Goal: Transaction & Acquisition: Purchase product/service

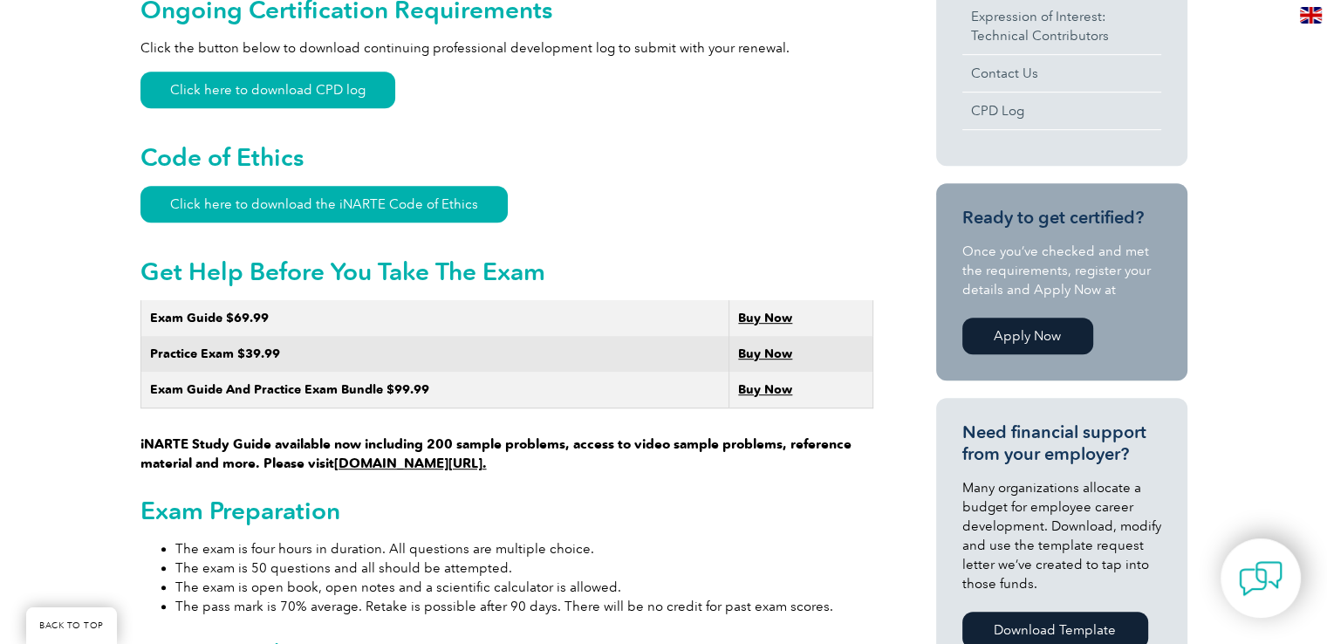
scroll to position [873, 0]
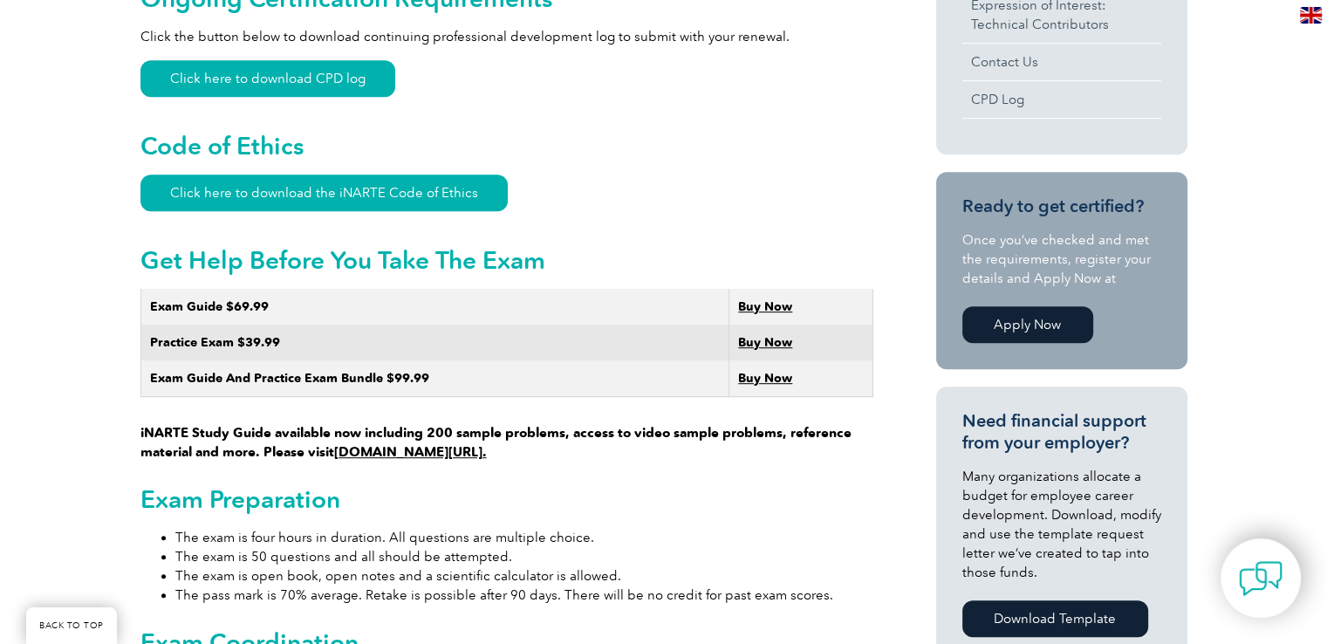
click at [487, 444] on link "www.learnemc.com/inarte." at bounding box center [410, 452] width 153 height 16
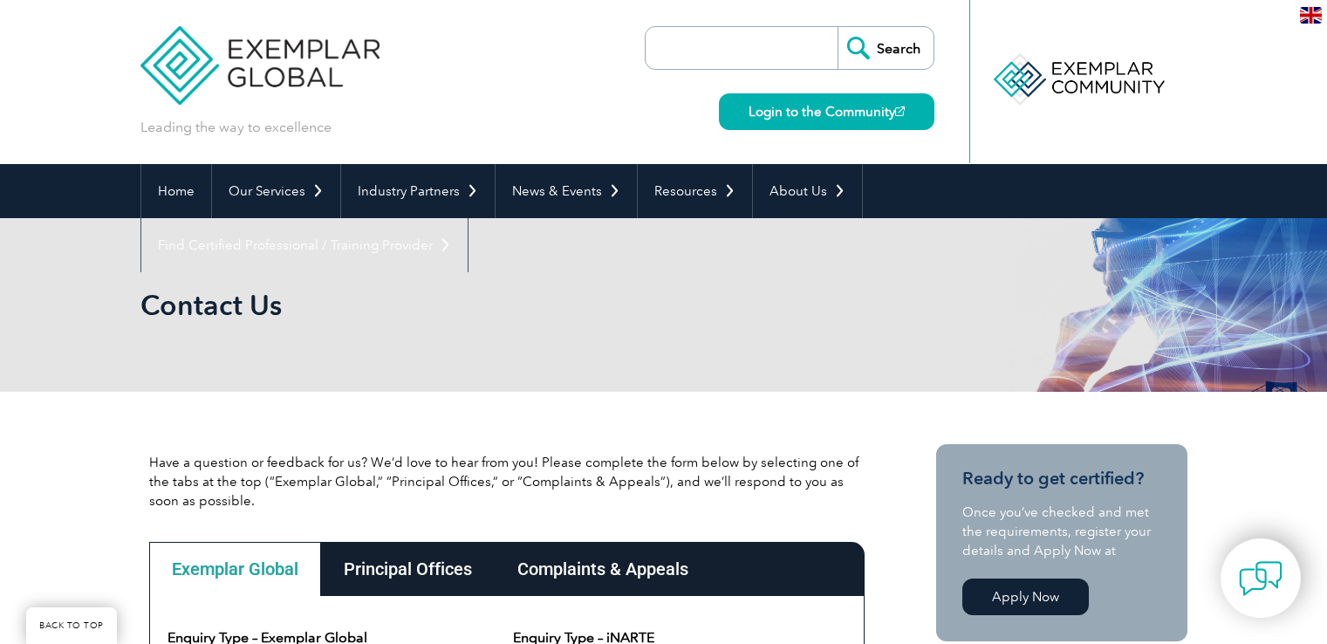
scroll to position [914, 0]
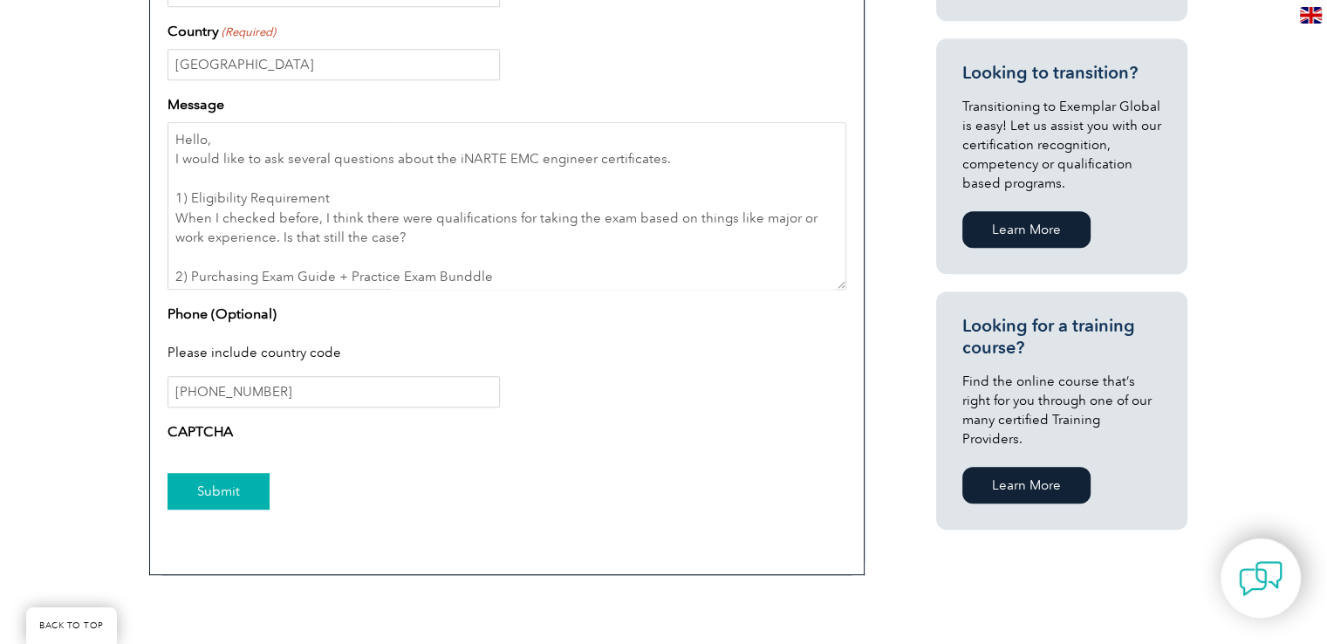
click at [213, 505] on input "Submit" at bounding box center [219, 491] width 102 height 37
click at [216, 498] on input "Submit" at bounding box center [219, 491] width 102 height 37
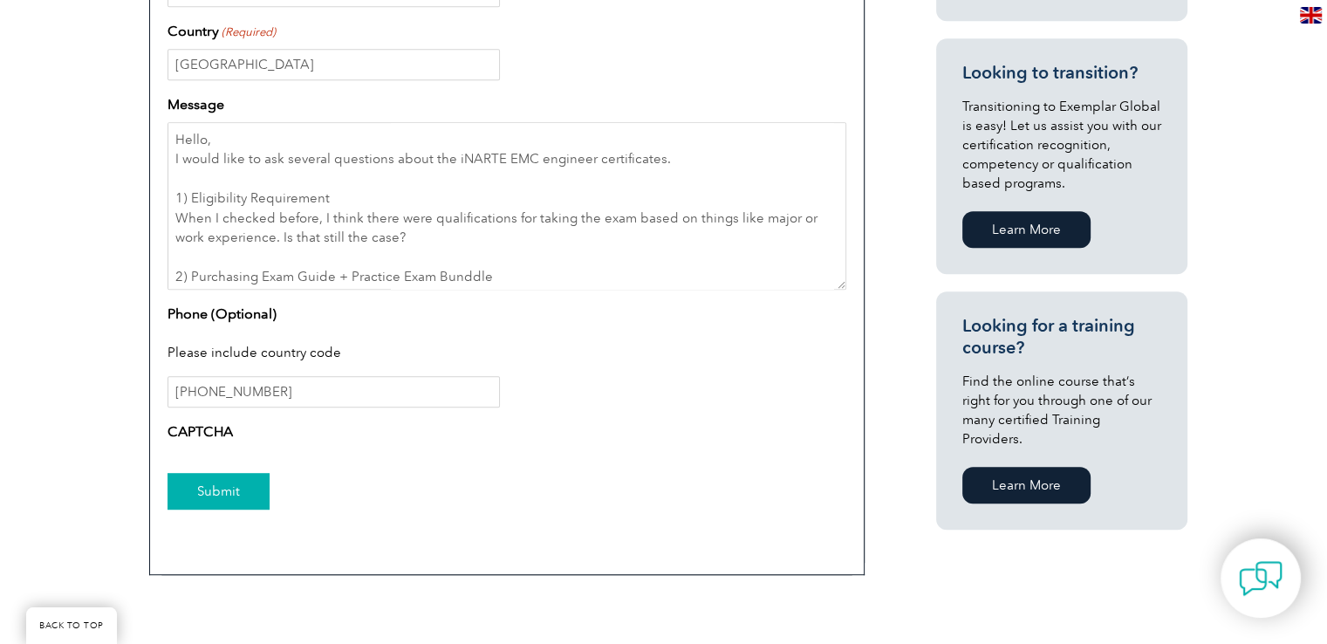
click at [216, 496] on input "Submit" at bounding box center [219, 491] width 102 height 37
drag, startPoint x: 514, startPoint y: 284, endPoint x: 78, endPoint y: 135, distance: 460.8
click at [78, 135] on div "Have a question or feedback for us? We’d love to hear from you! Please complete…" at bounding box center [663, 61] width 1327 height 1168
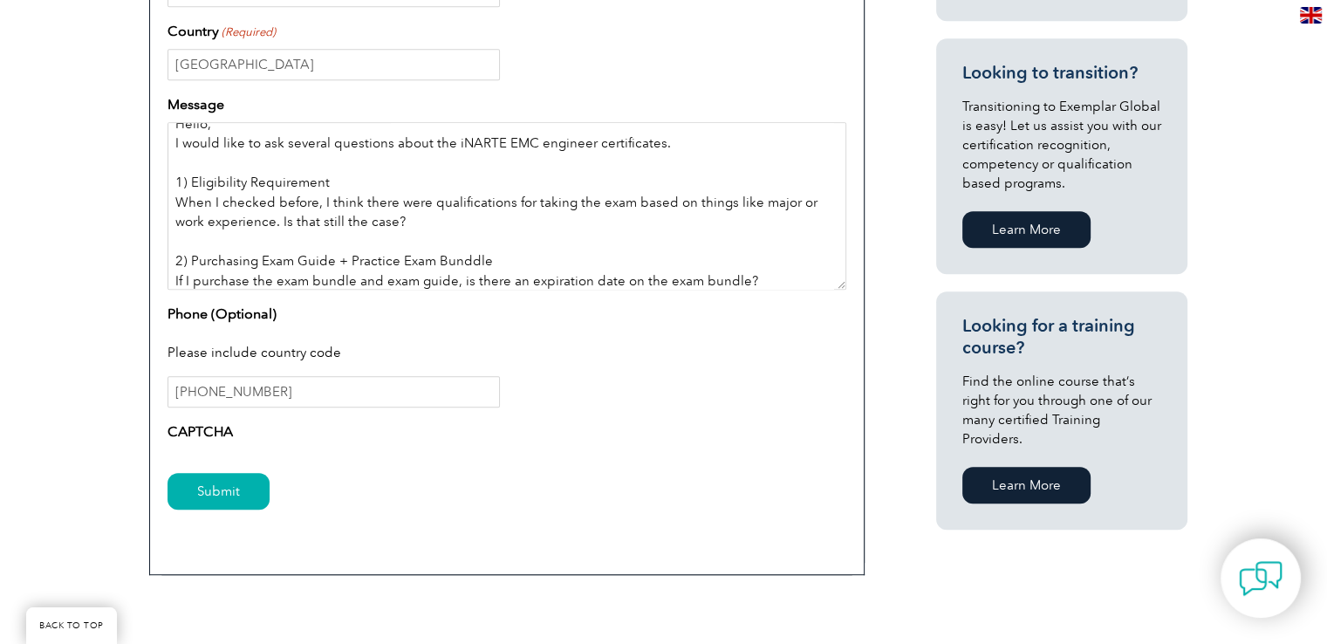
scroll to position [0, 0]
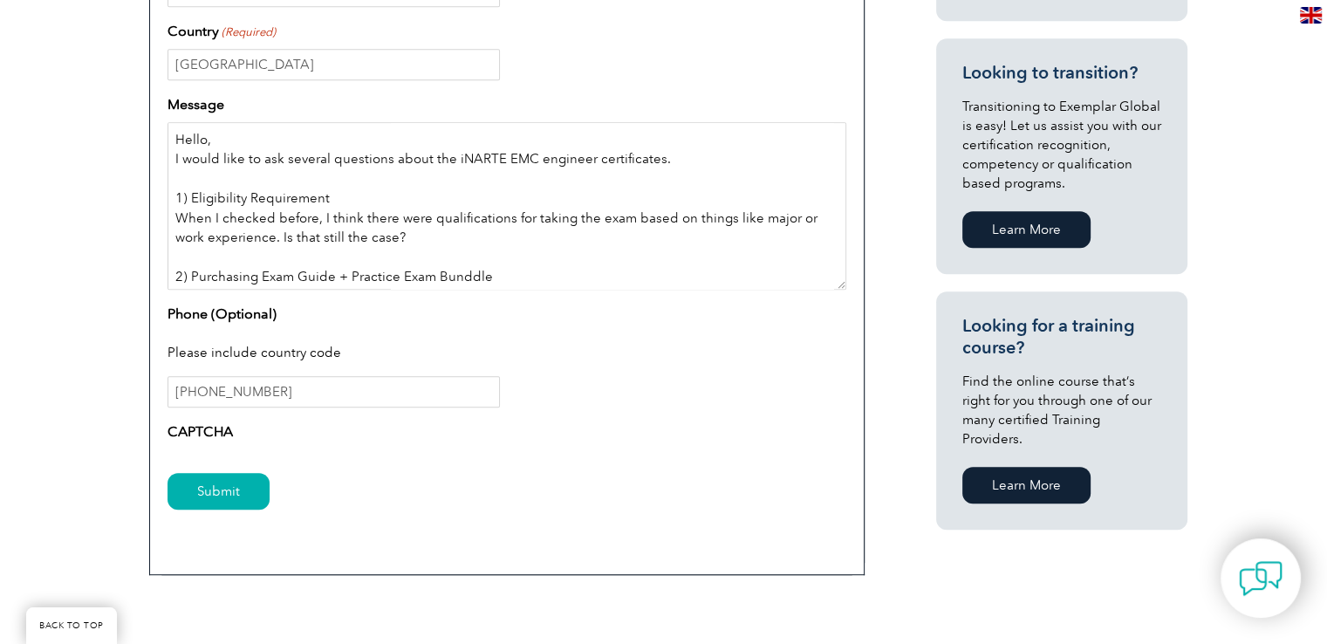
drag, startPoint x: 574, startPoint y: 265, endPoint x: 0, endPoint y: 74, distance: 605.1
click at [0, 74] on div "Have a question or feedback for us? We’d love to hear from you! Please complete…" at bounding box center [663, 61] width 1327 height 1168
click at [1304, 573] on div "Have a question or feedback for us? We’d love to hear from you! Please complete…" at bounding box center [663, 61] width 1327 height 1168
click at [1293, 575] on div at bounding box center [1261, 578] width 96 height 95
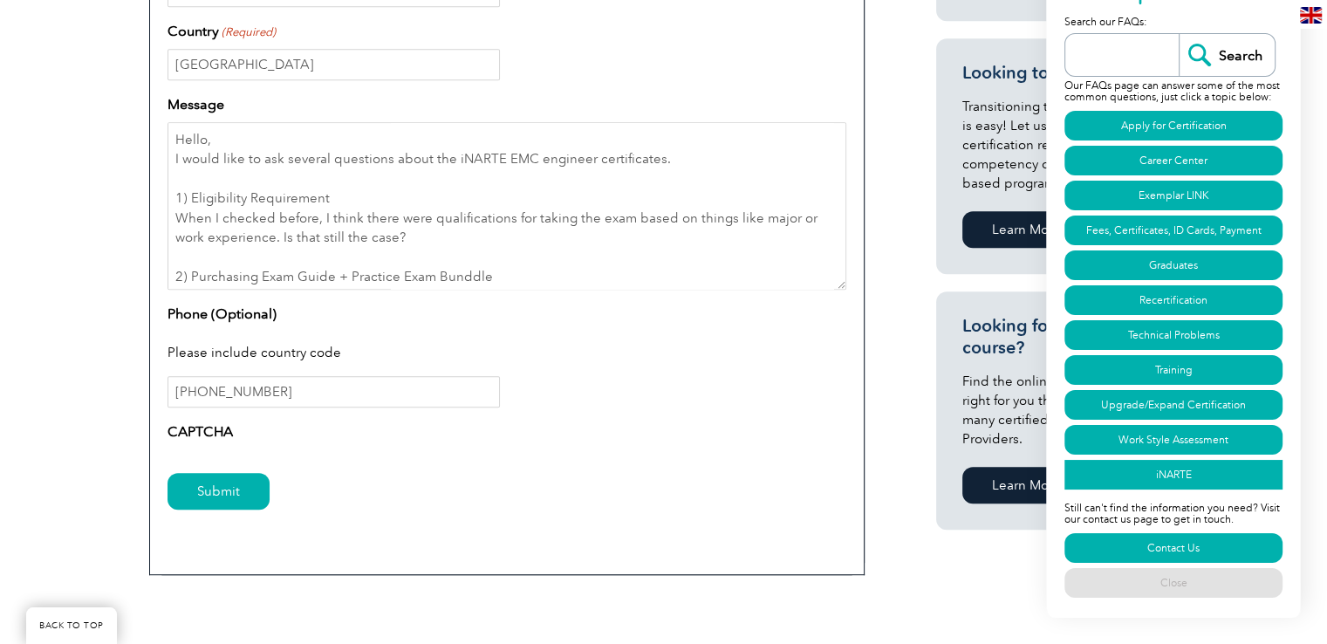
click at [1198, 476] on link "iNARTE" at bounding box center [1174, 475] width 218 height 30
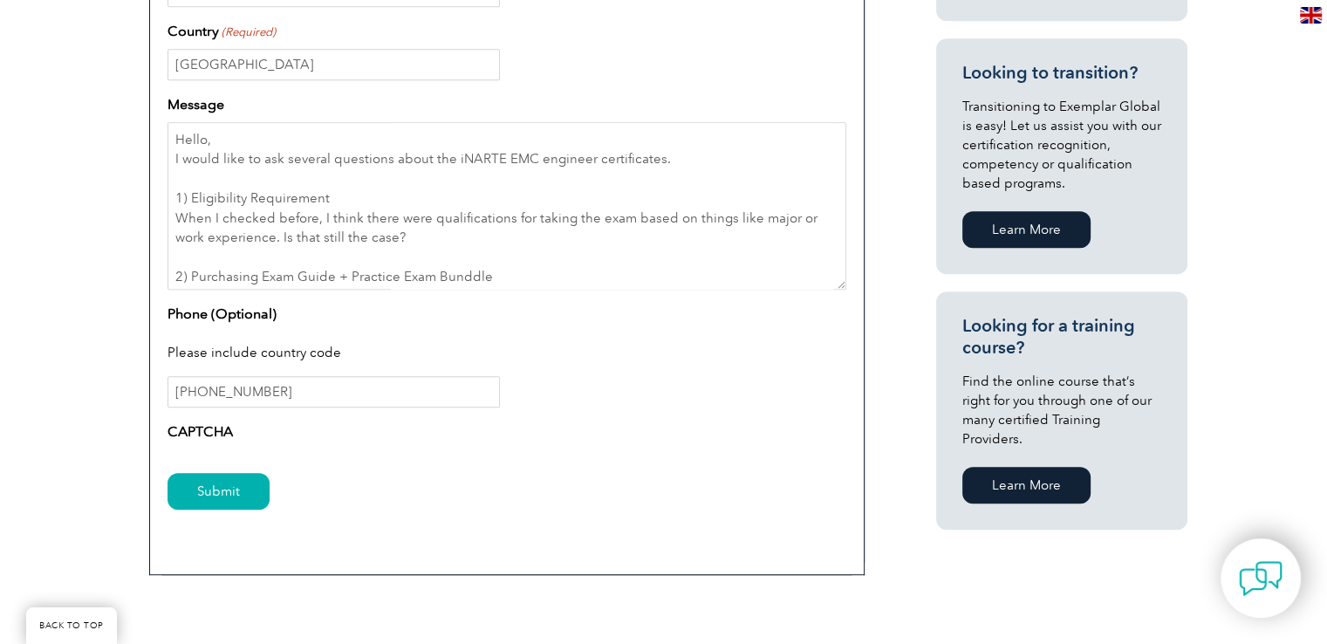
scroll to position [914, 0]
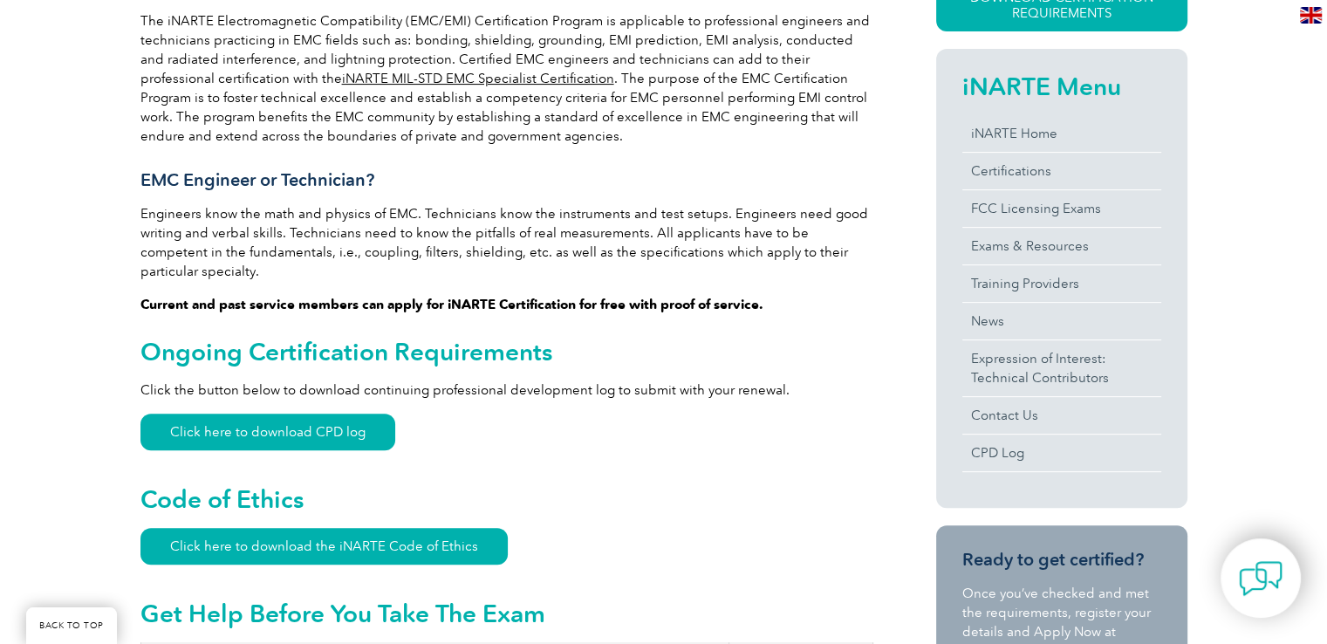
scroll to position [781, 0]
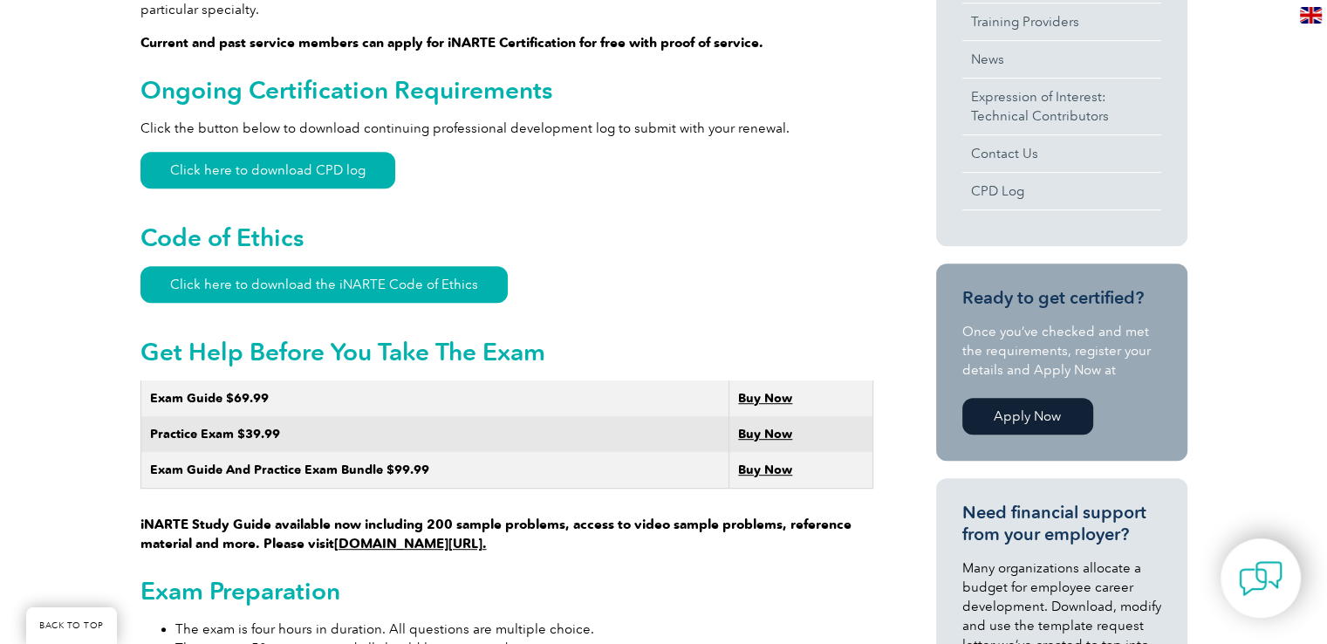
click at [778, 462] on strong "Buy Now" at bounding box center [765, 469] width 54 height 15
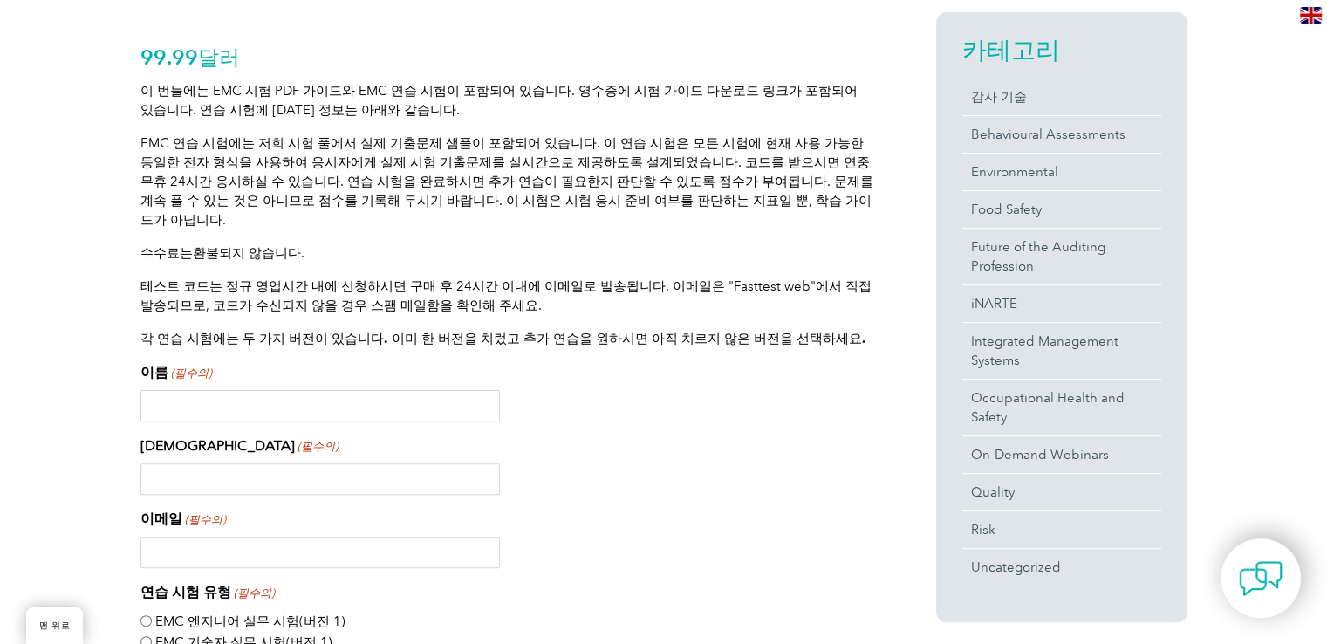
scroll to position [443, 0]
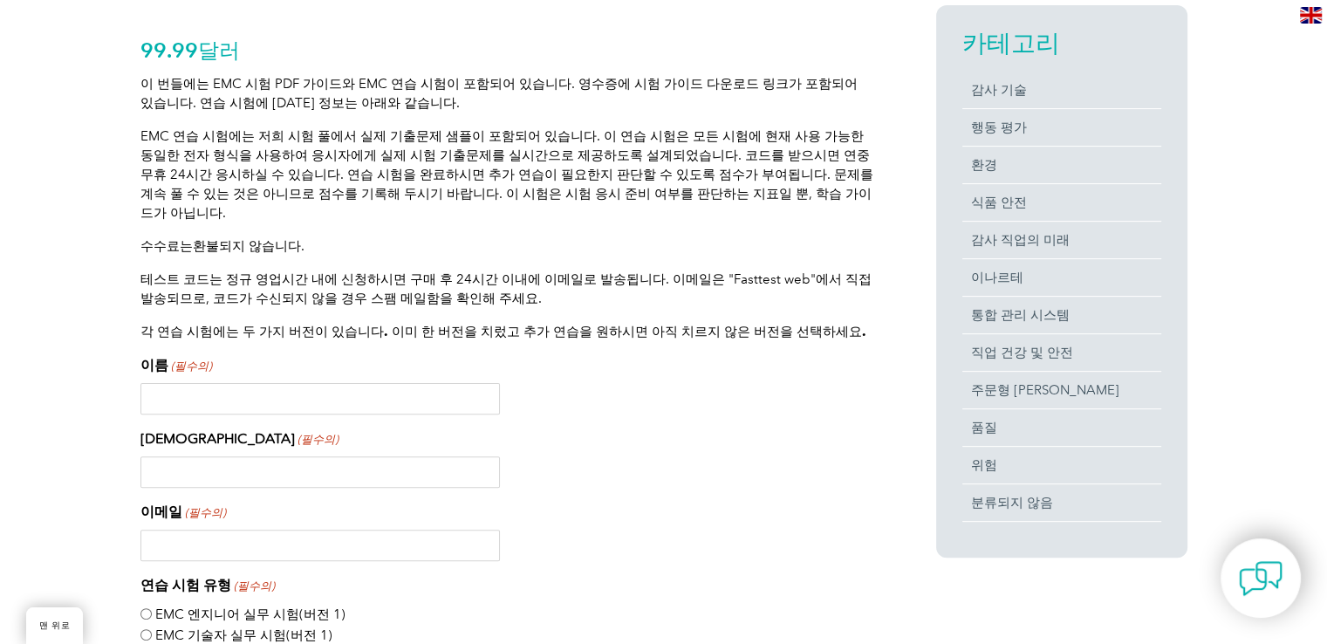
click at [446, 388] on input "이름 (필수의)" at bounding box center [320, 398] width 360 height 31
type input "Sukkyu"
type input "[PERSON_NAME]"
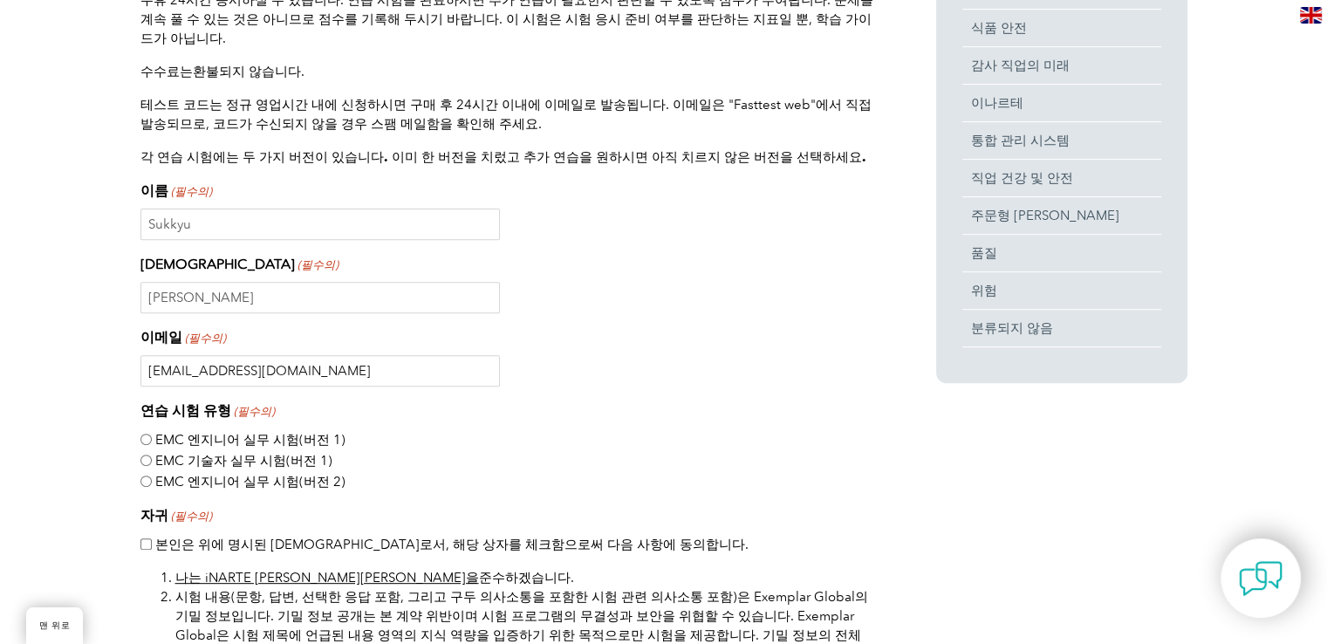
type input "[EMAIL_ADDRESS][DOMAIN_NAME]"
click at [189, 453] on font "EMC 기술자 실무 시험(버전 1)" at bounding box center [243, 461] width 177 height 16
click at [152, 455] on input "EMC 기술자 실무 시험(버전 1)" at bounding box center [145, 460] width 11 height 11
radio input "true"
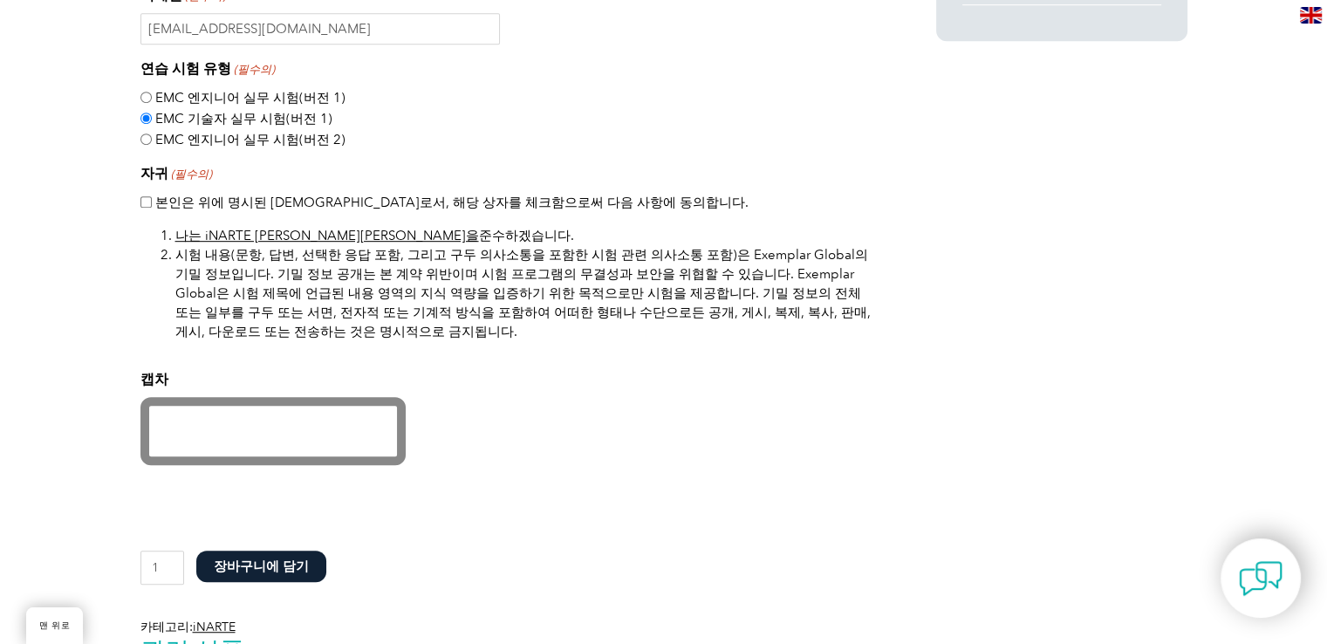
scroll to position [967, 0]
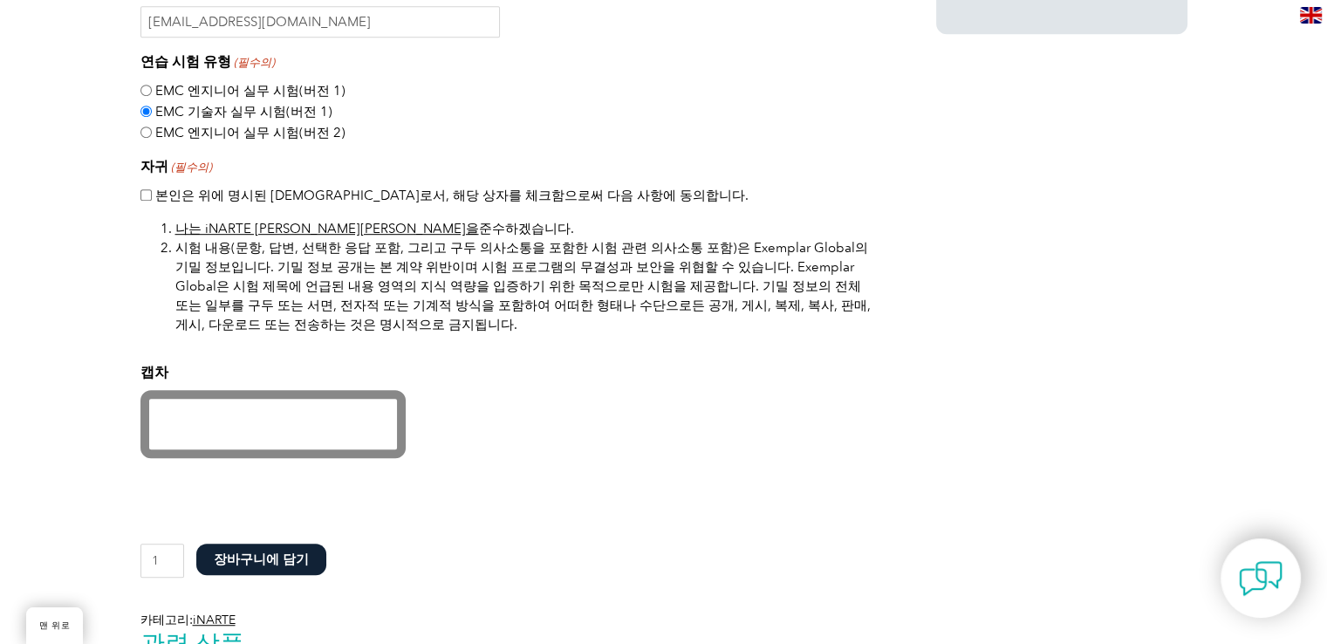
click at [143, 189] on input "본인은 위에 명시된 신청자로서, 해당 상자를 체크함으로써 다음 사항에 동의합니다." at bounding box center [145, 194] width 11 height 11
checkbox input "true"
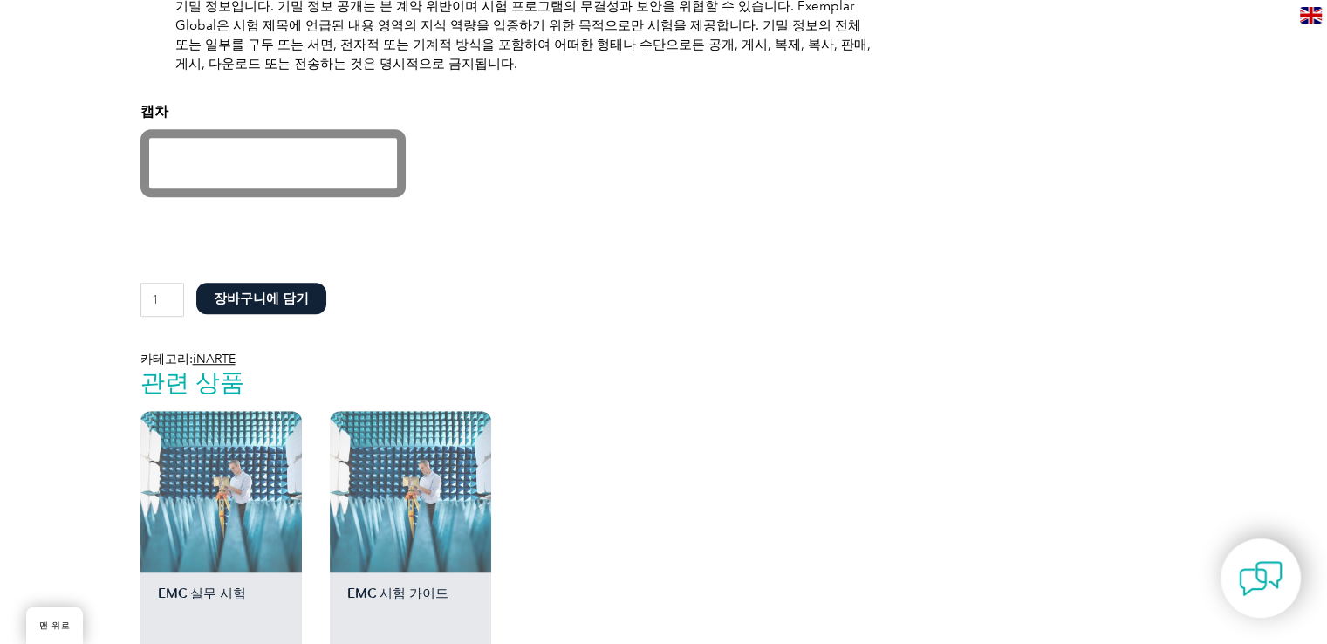
scroll to position [1229, 0]
click at [276, 290] on font "장바구니에 담기" at bounding box center [261, 298] width 95 height 16
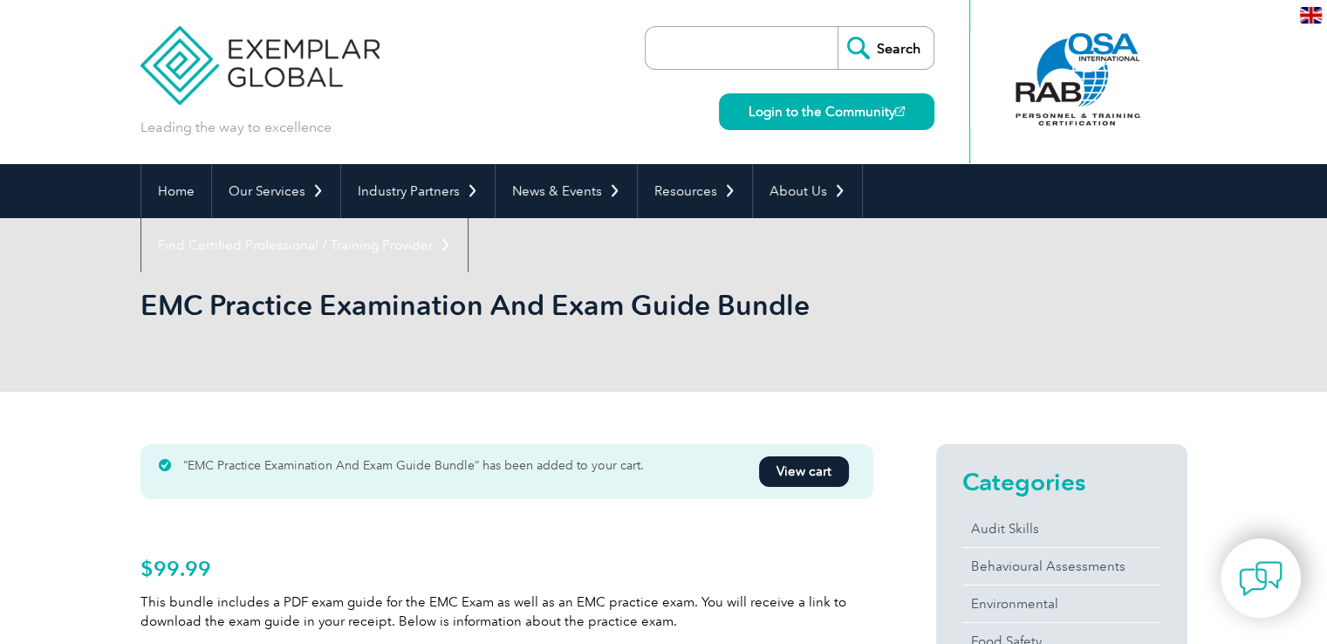
click at [777, 467] on link "View cart" at bounding box center [804, 471] width 90 height 31
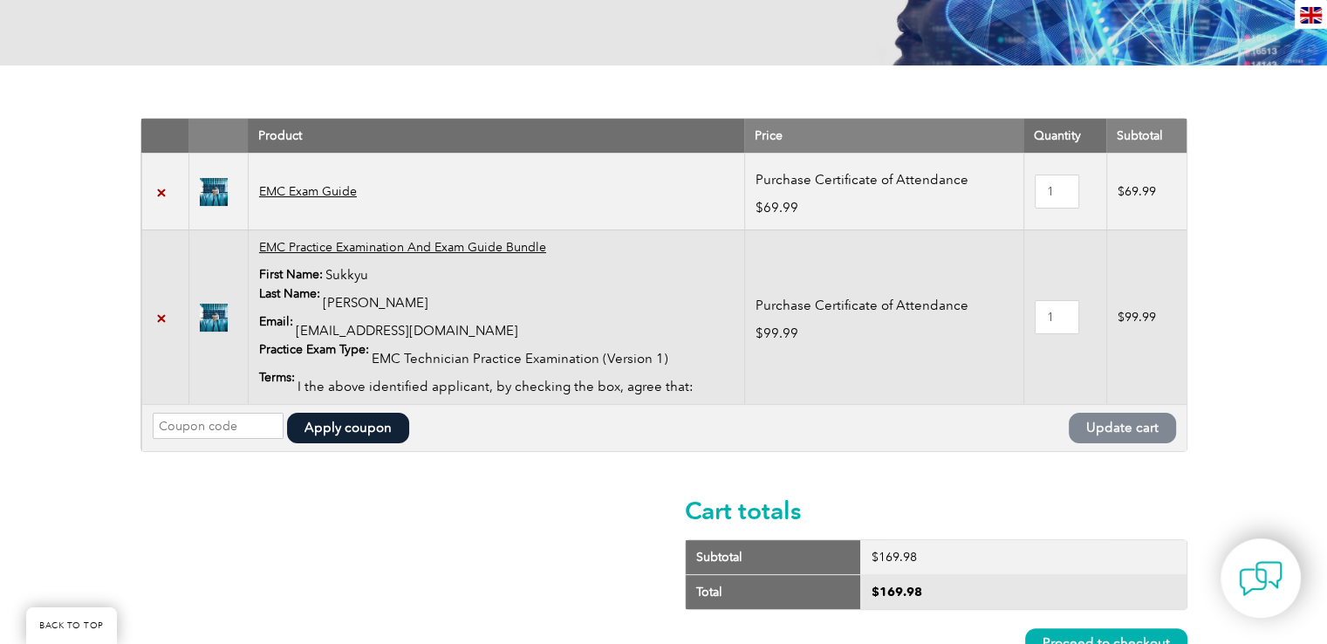
scroll to position [349, 0]
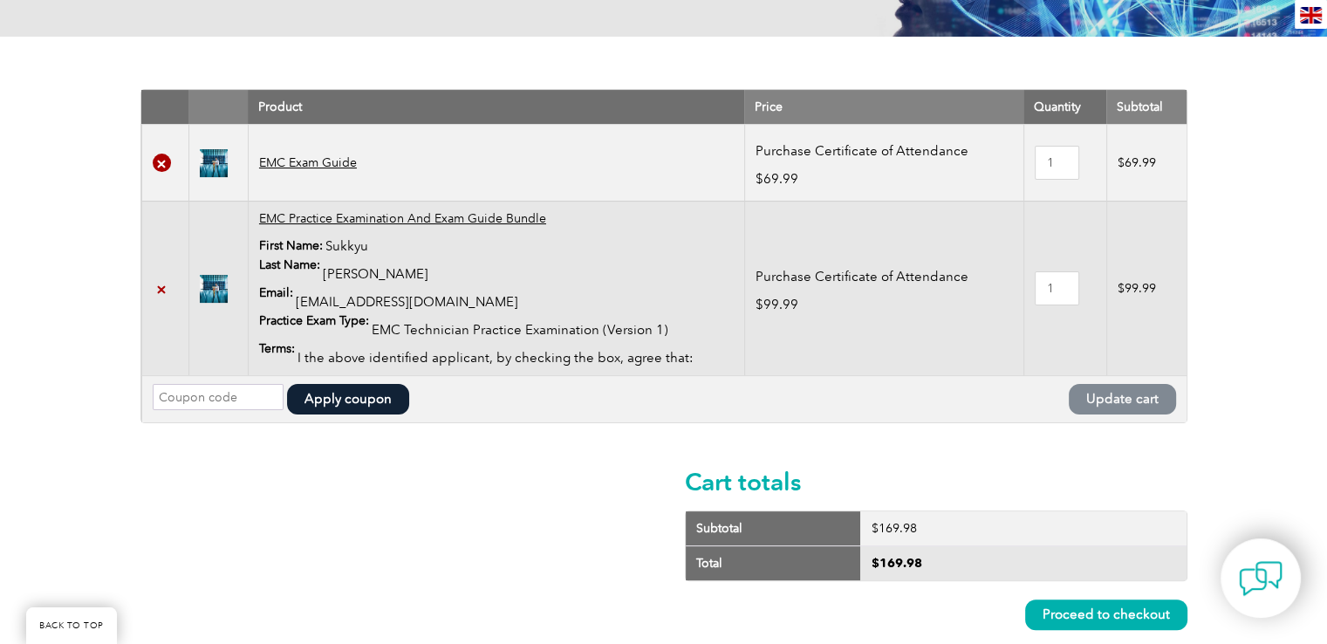
click at [164, 162] on link "×" at bounding box center [162, 163] width 18 height 18
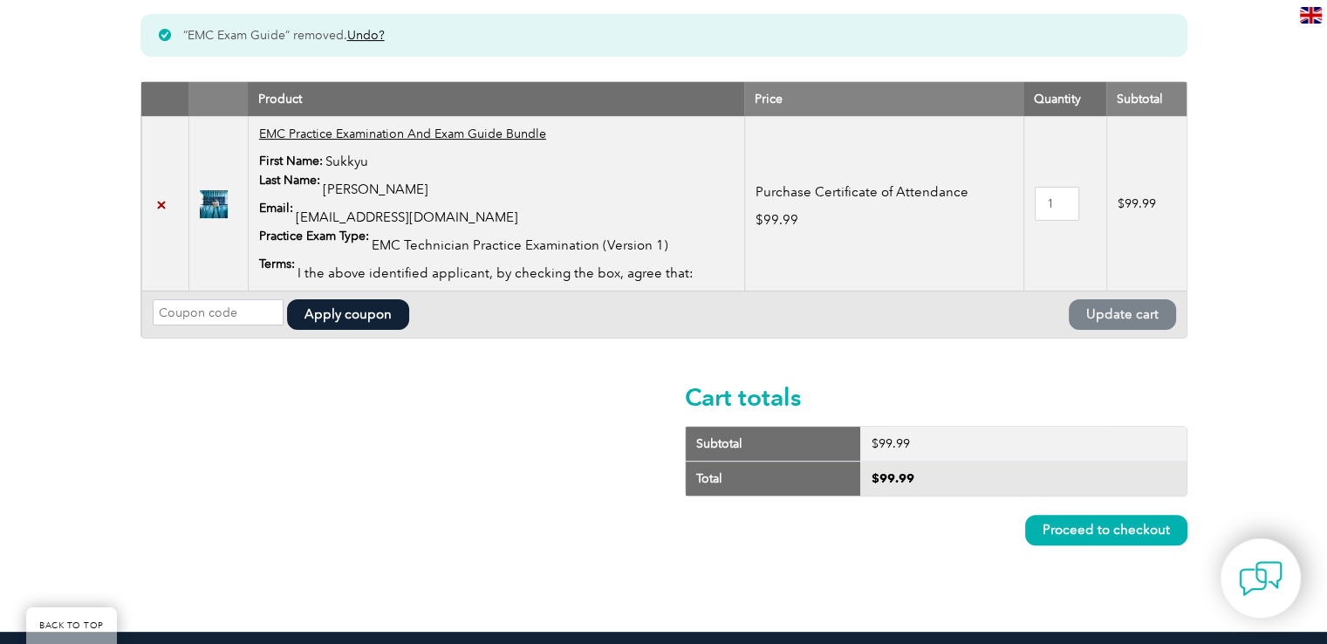
scroll to position [525, 0]
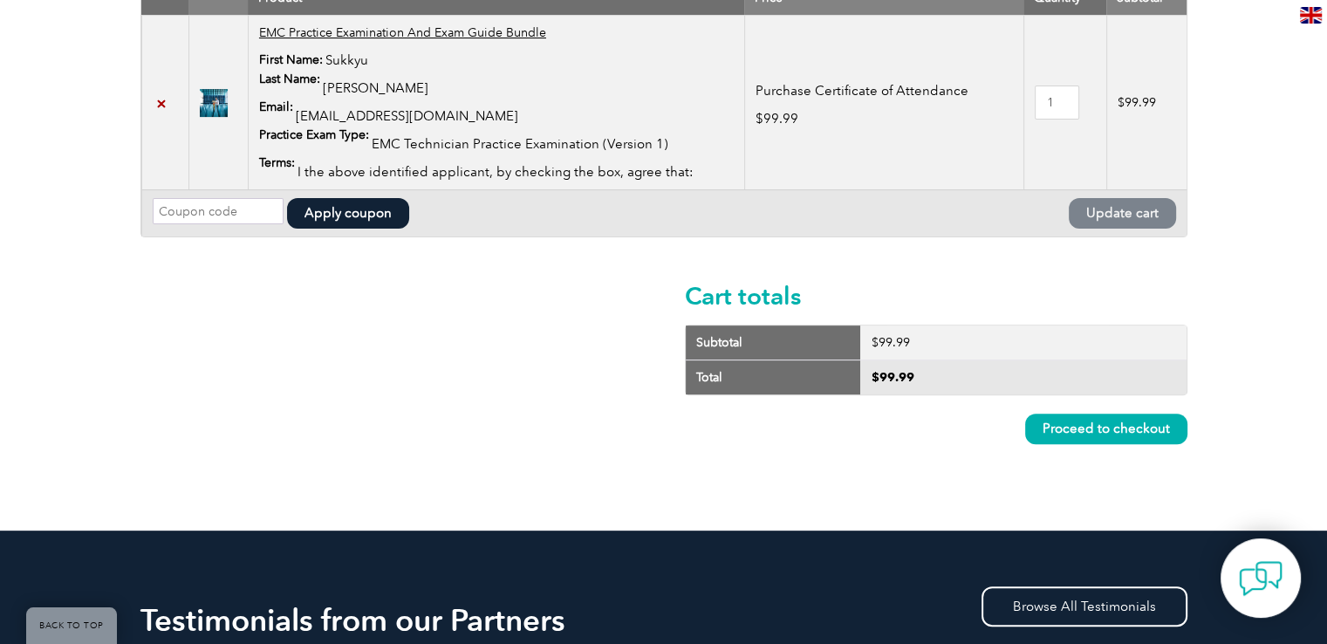
click at [1072, 423] on link "Proceed to checkout" at bounding box center [1106, 429] width 162 height 31
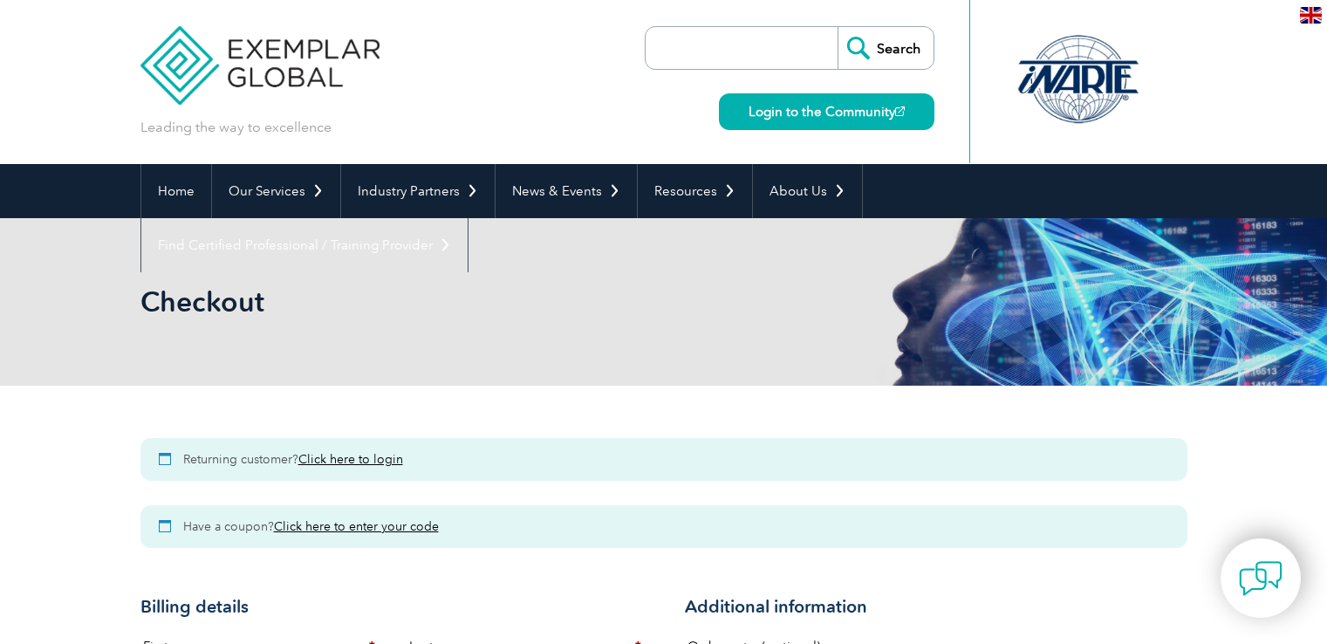
select select "NSW"
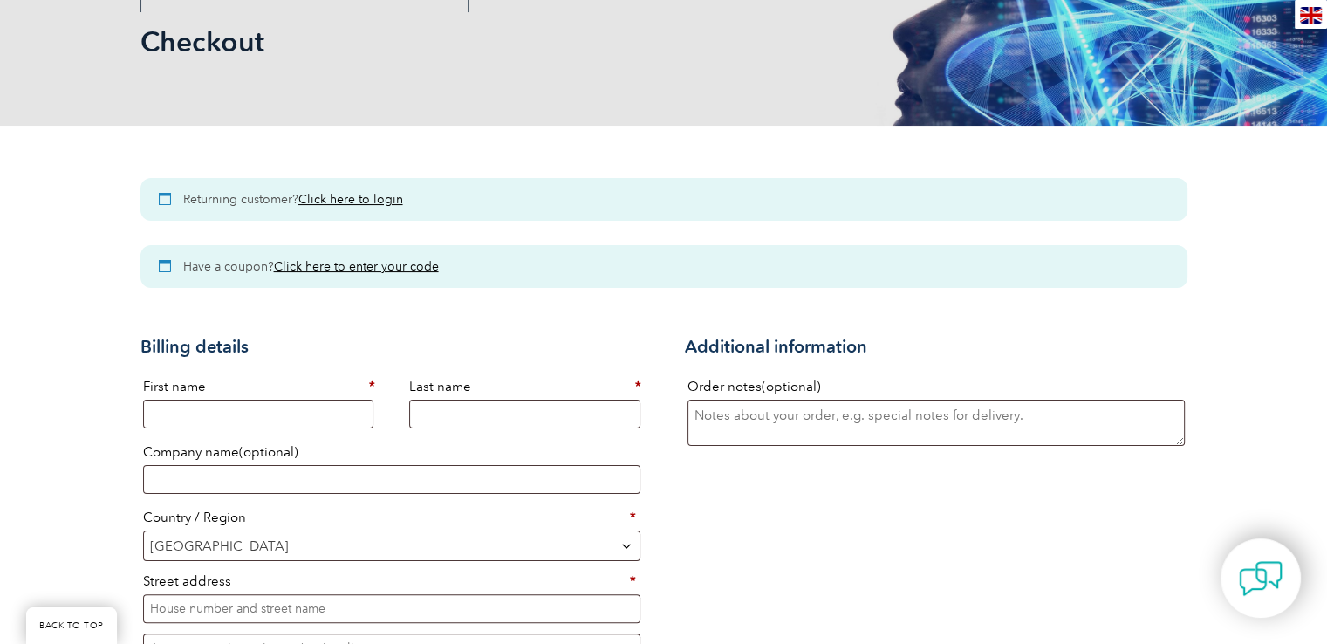
scroll to position [262, 0]
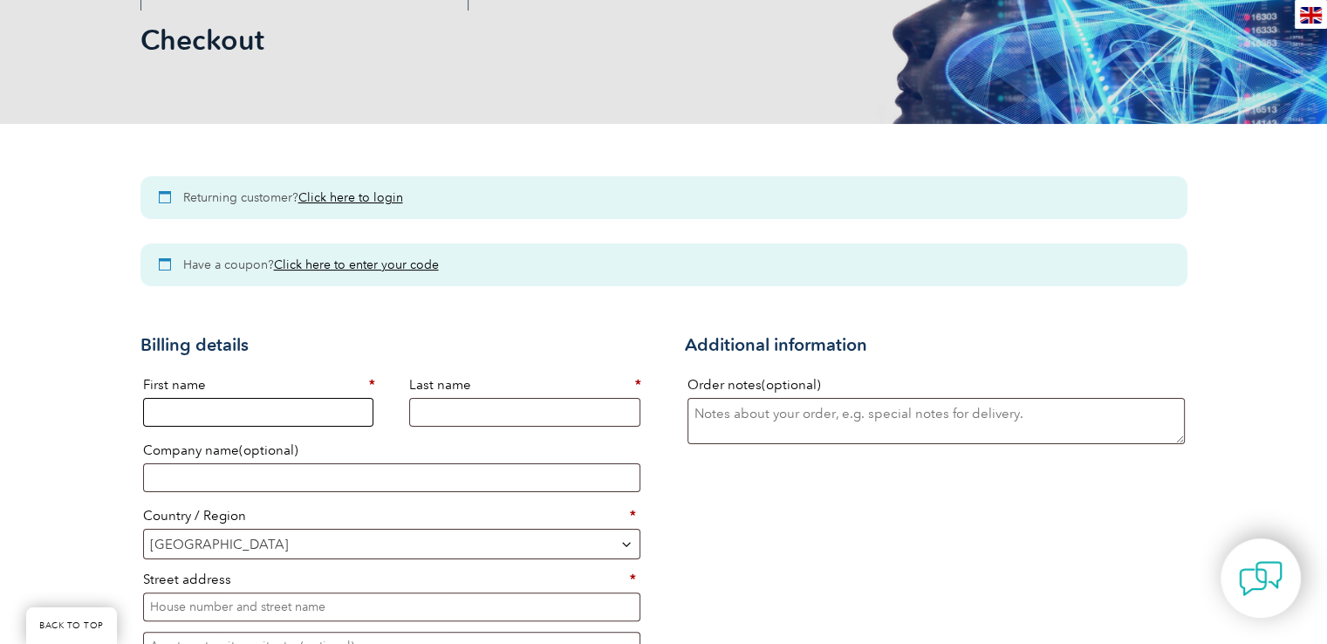
click at [283, 415] on input "First name *" at bounding box center [258, 412] width 231 height 29
type input "Sukkyu"
type input "[PERSON_NAME]"
type input "HCT America"
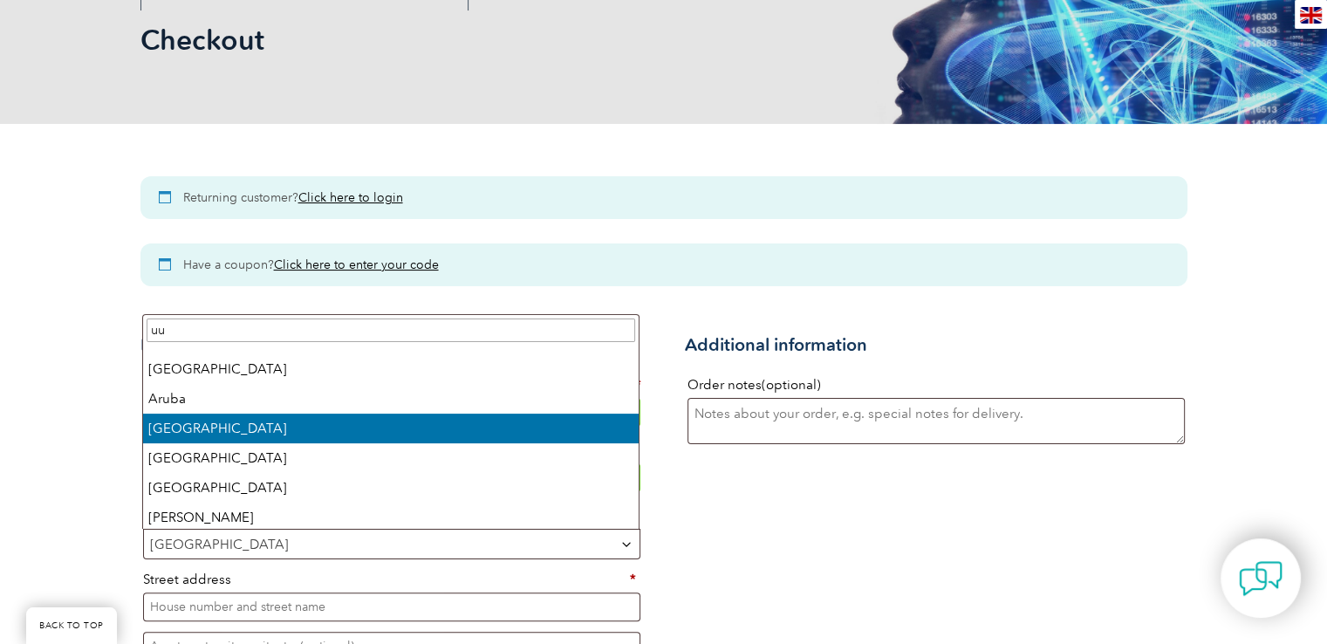
scroll to position [0, 0]
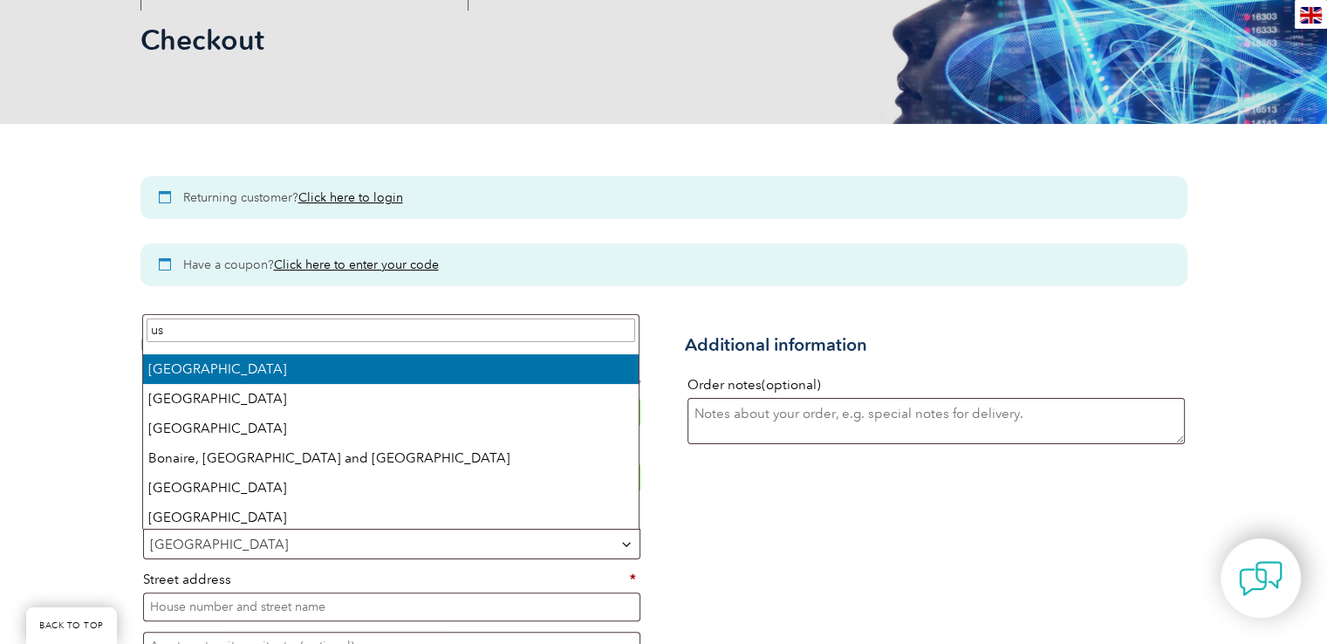
type input "us"
type input "uni"
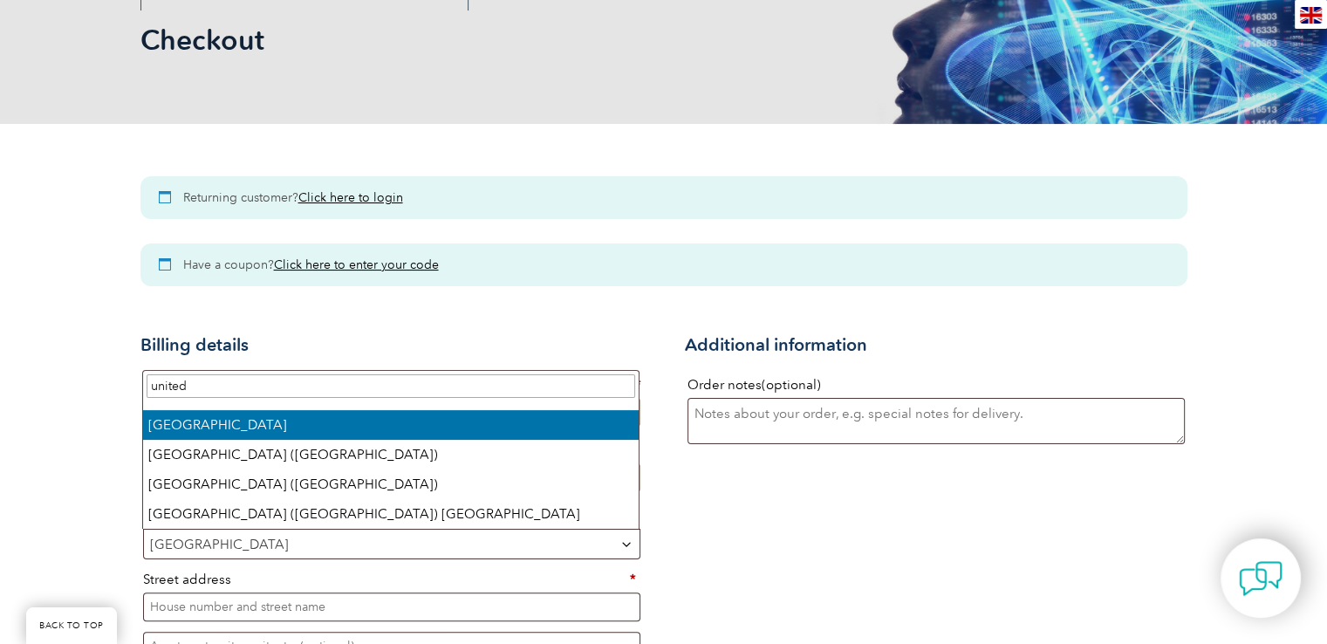
type input "united"
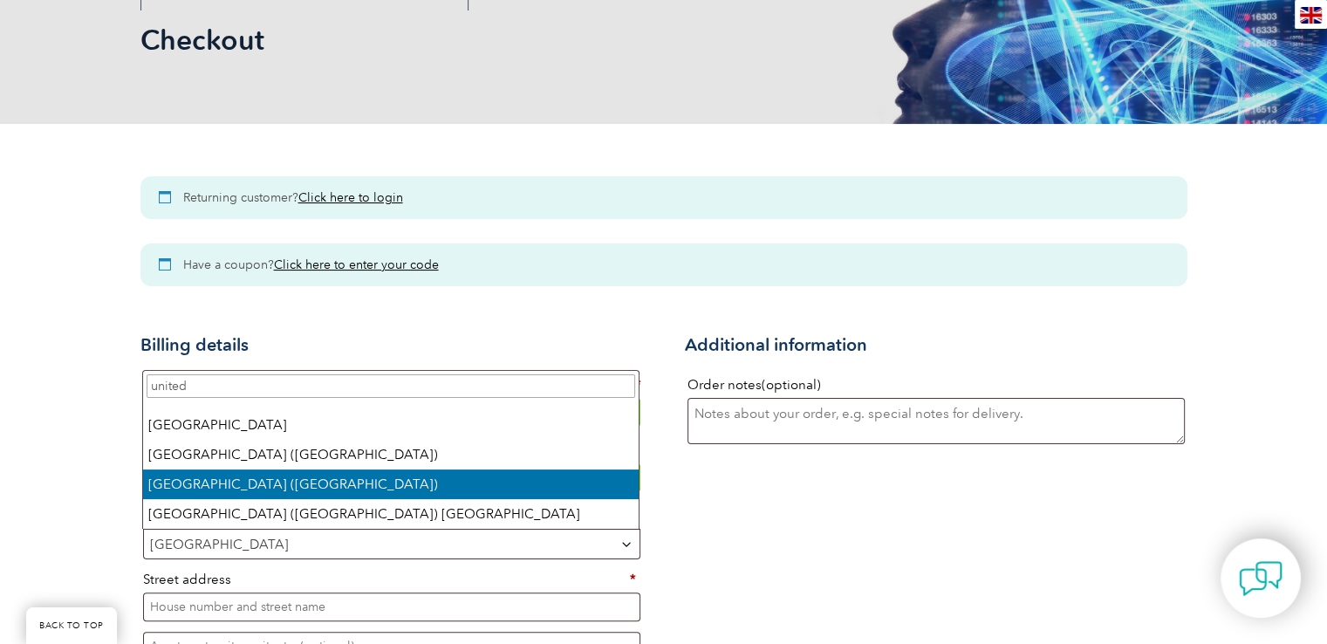
select select "US"
select select "Checkout"
select select "US"
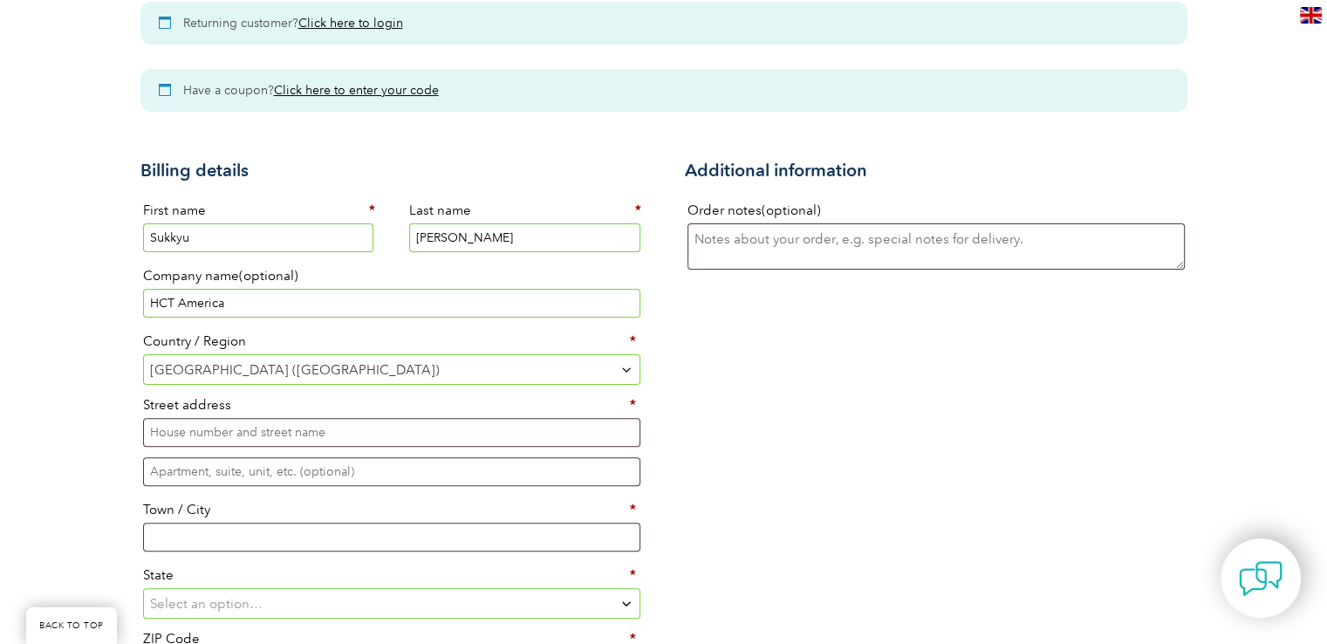
scroll to position [524, 0]
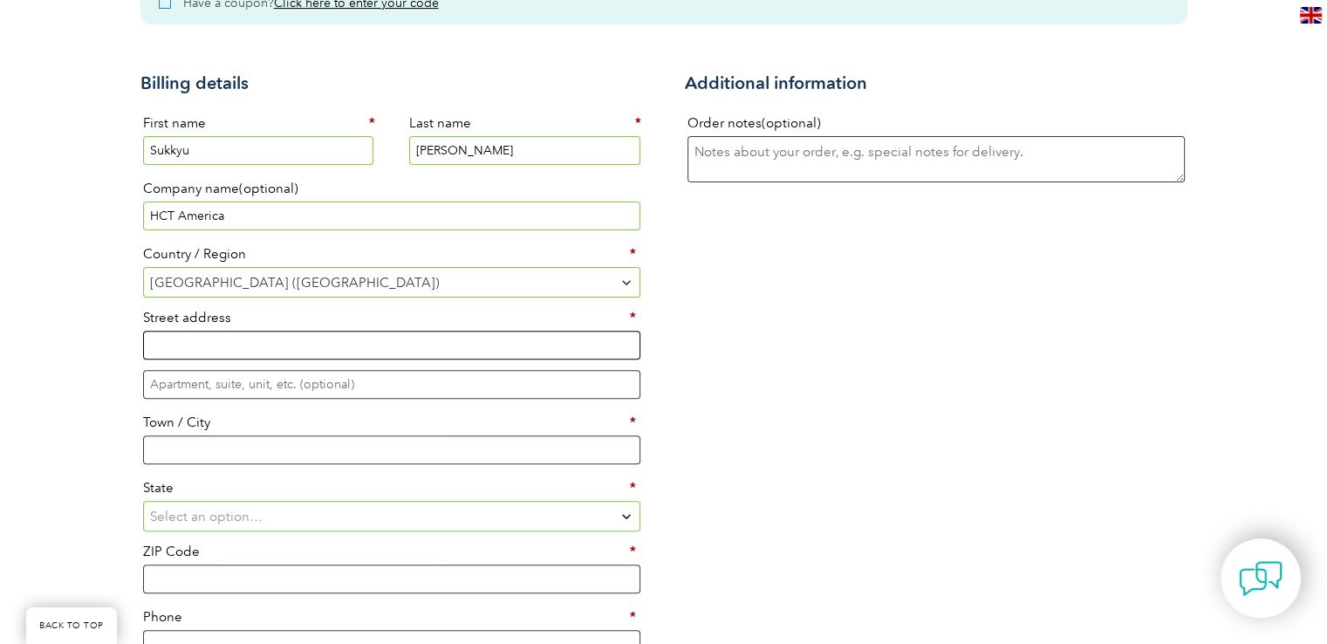
click at [304, 342] on input "Street address *" at bounding box center [391, 345] width 497 height 29
type input "18580 Martha Ave."
click at [213, 441] on input "Town / City *" at bounding box center [391, 449] width 497 height 29
type input "Saratoga"
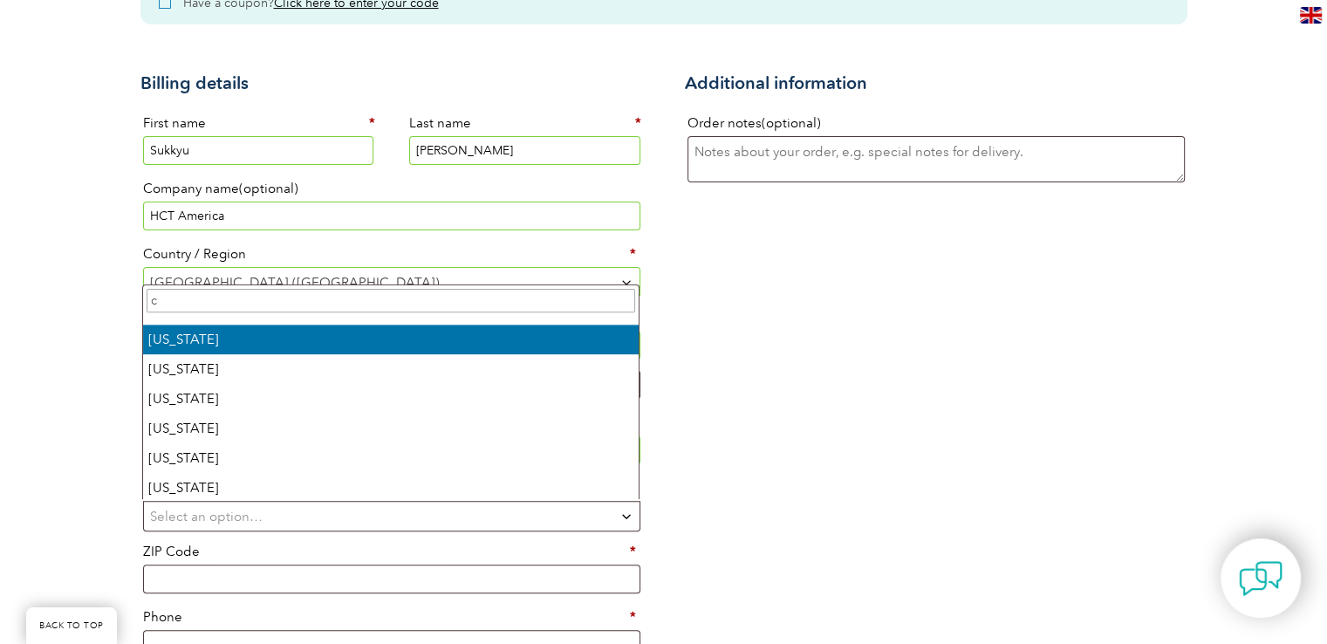
select select "CA"
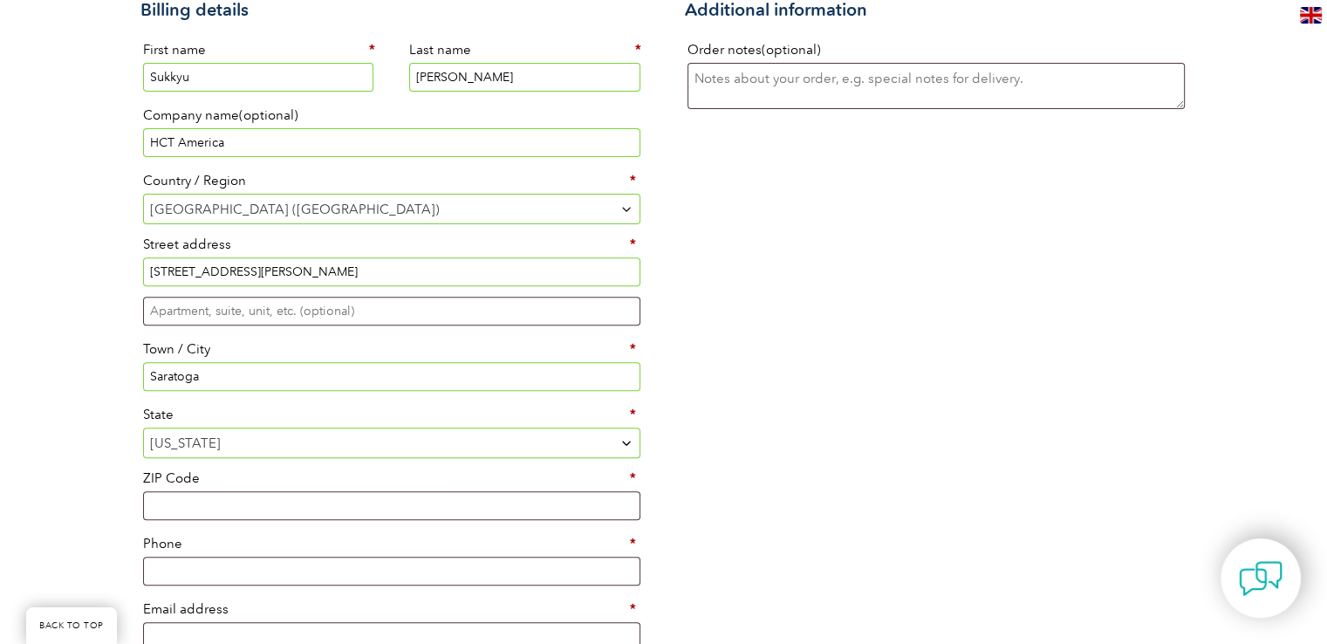
scroll to position [698, 0]
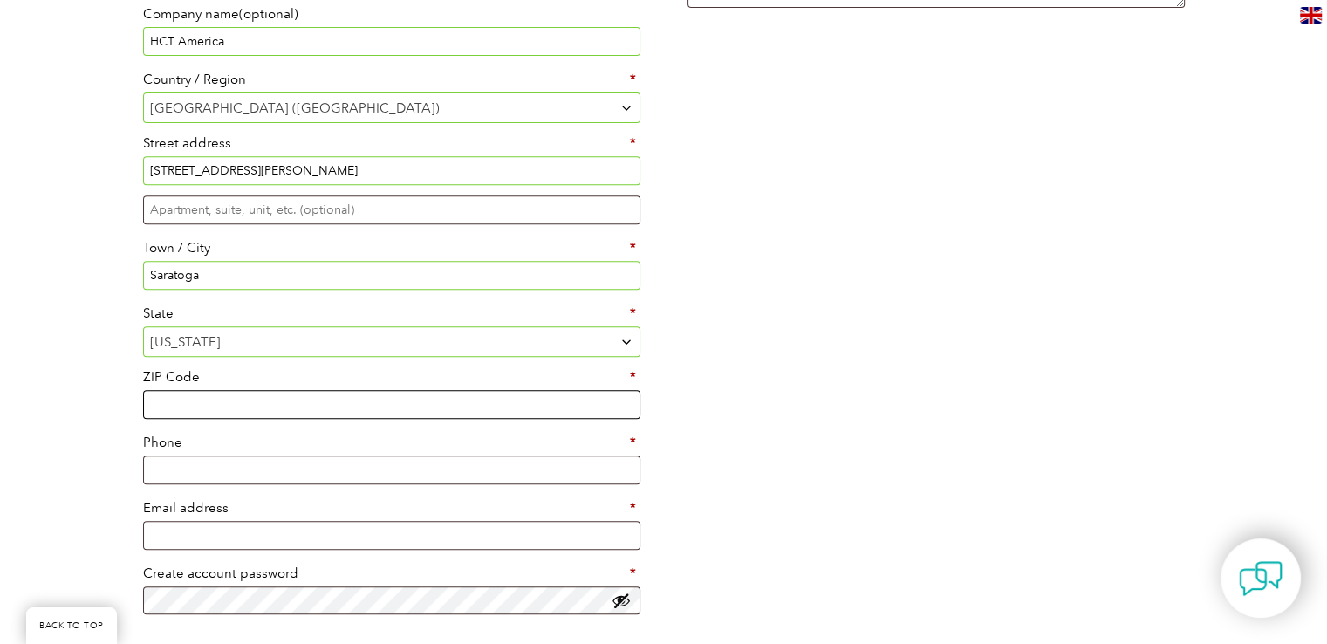
click at [461, 406] on input "ZIP Code *" at bounding box center [391, 404] width 497 height 29
type input "95070"
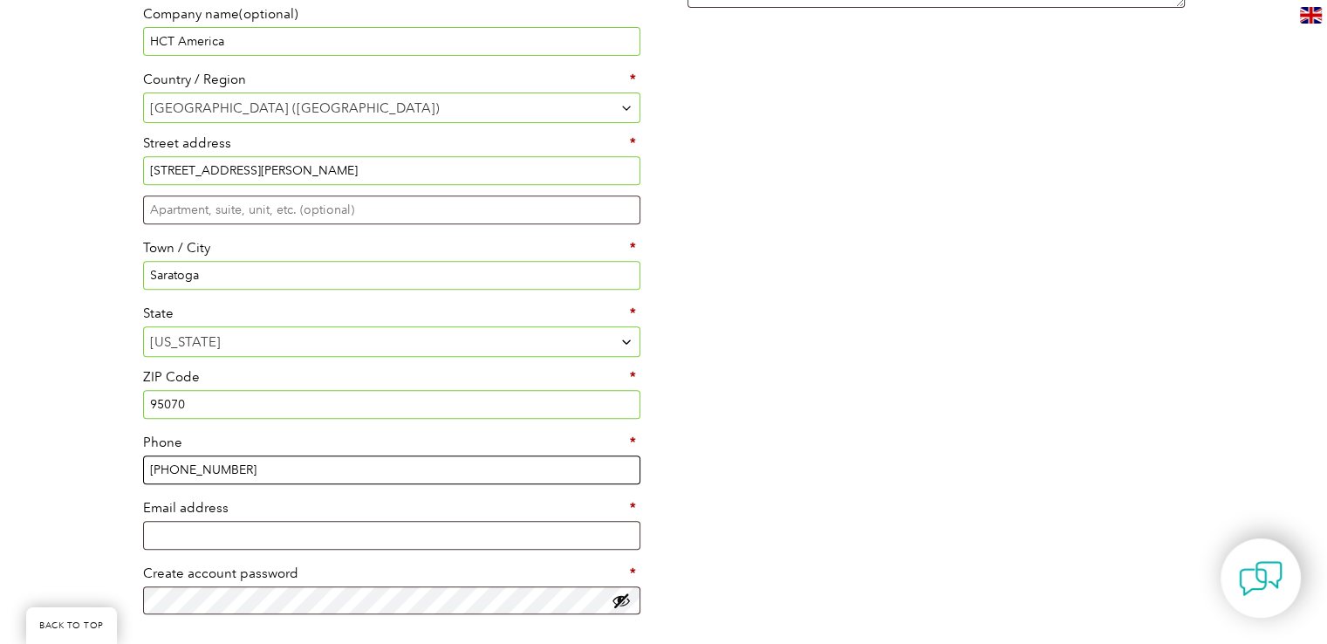
type input "669-455-8179"
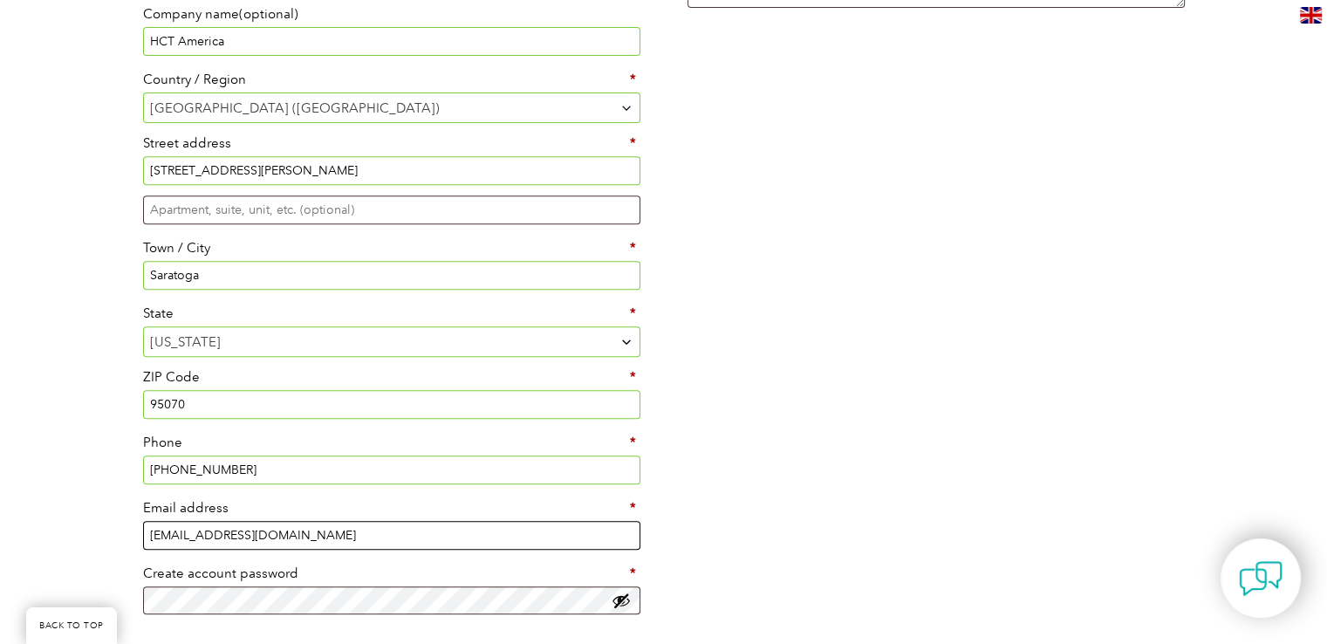
type input "skmigak@gmail.com"
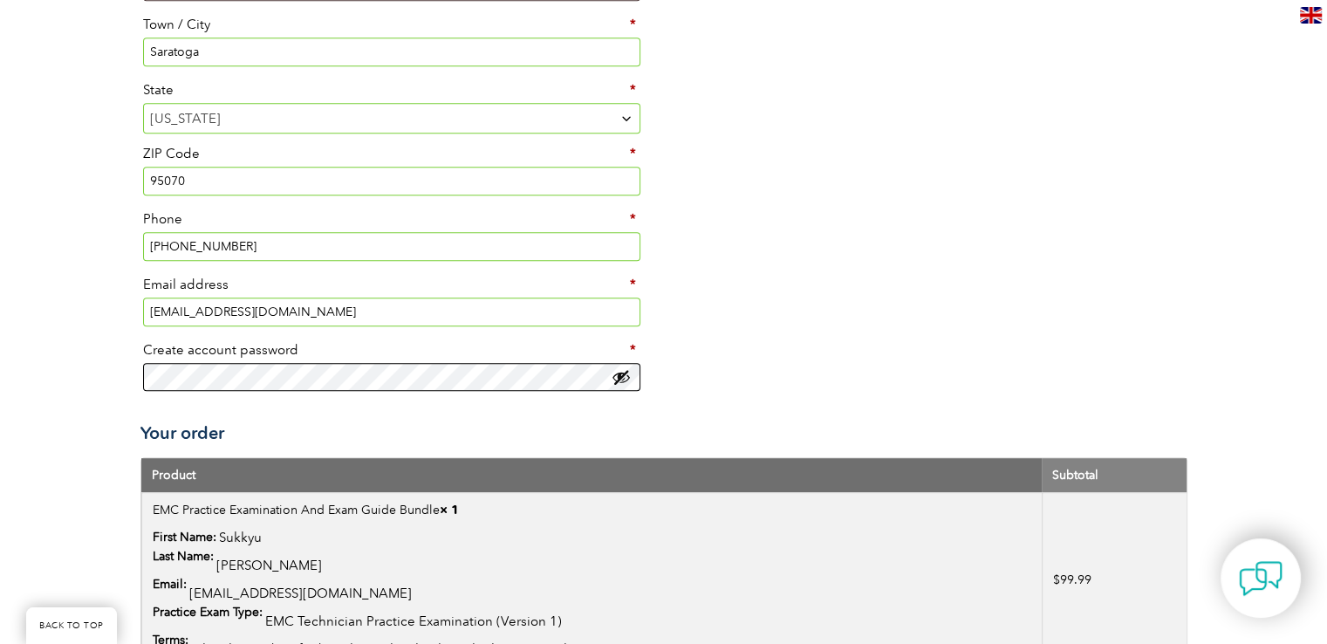
scroll to position [1047, 0]
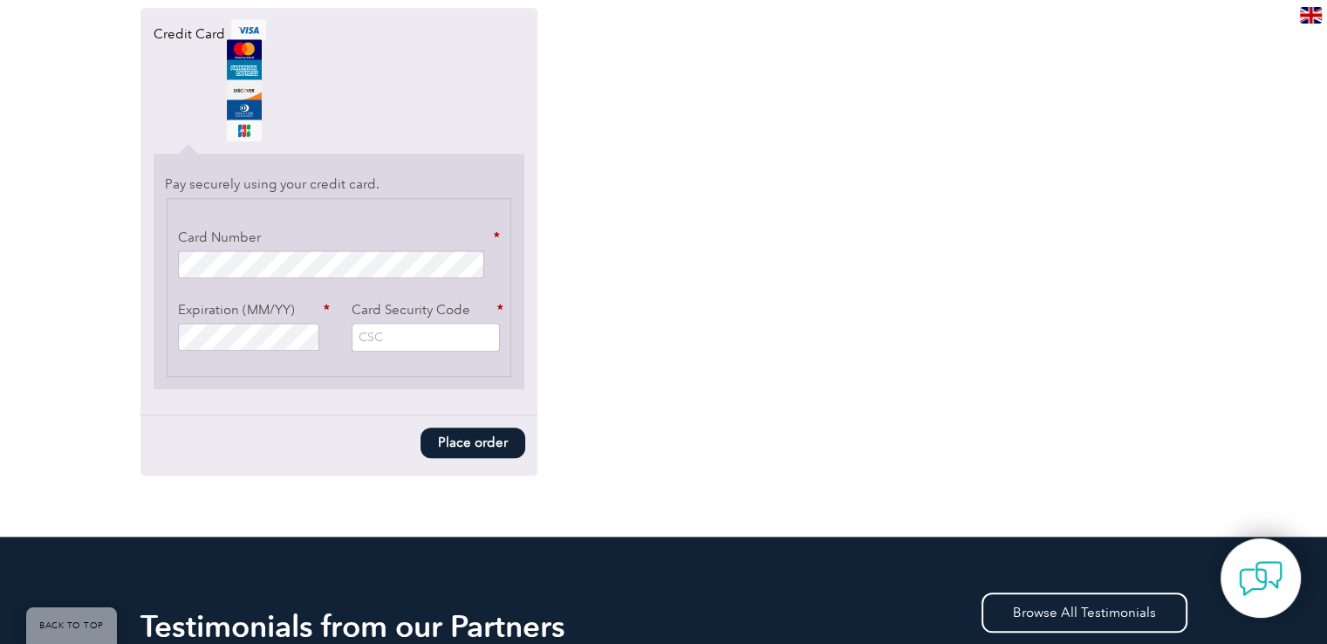
scroll to position [1745, 0]
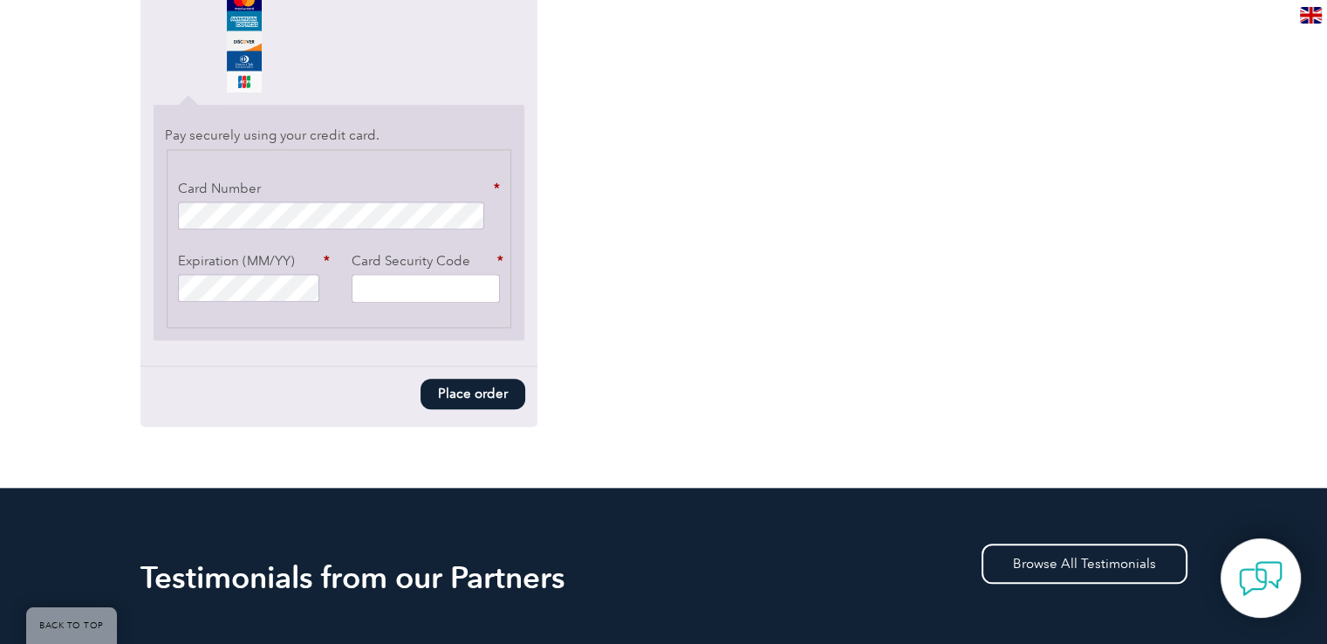
click at [397, 285] on input "Card Security Code *" at bounding box center [426, 288] width 148 height 29
type input "981"
click at [458, 381] on button "Place order" at bounding box center [473, 394] width 105 height 31
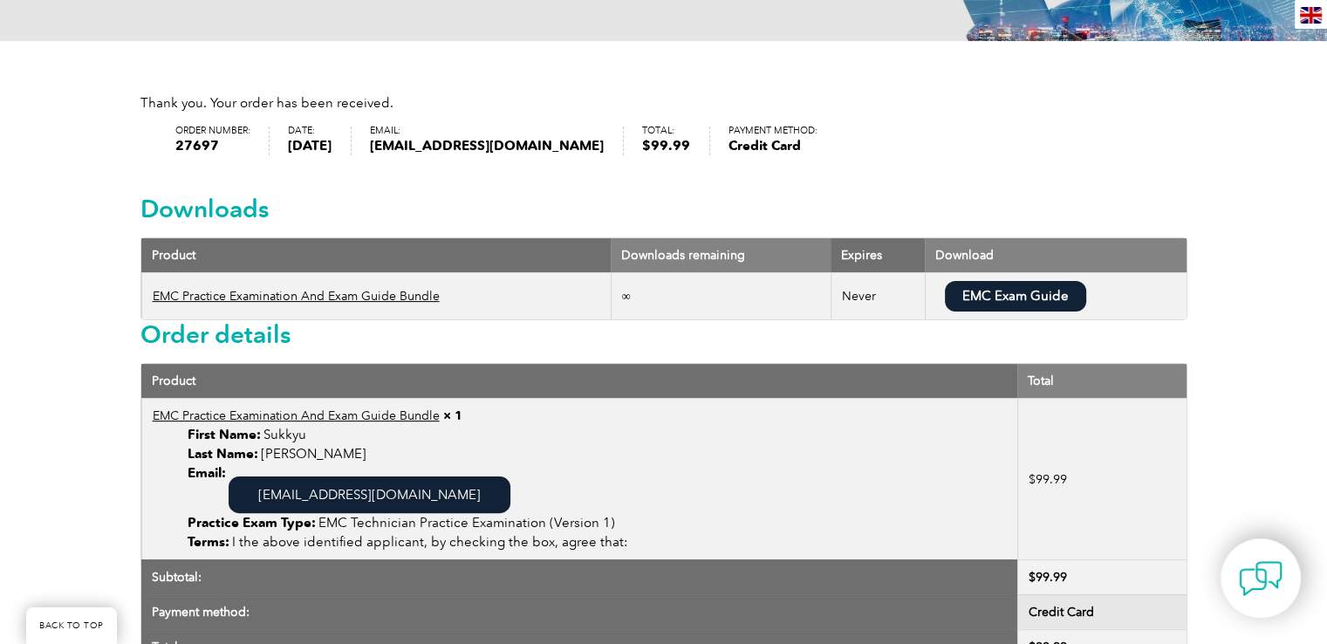
scroll to position [349, 0]
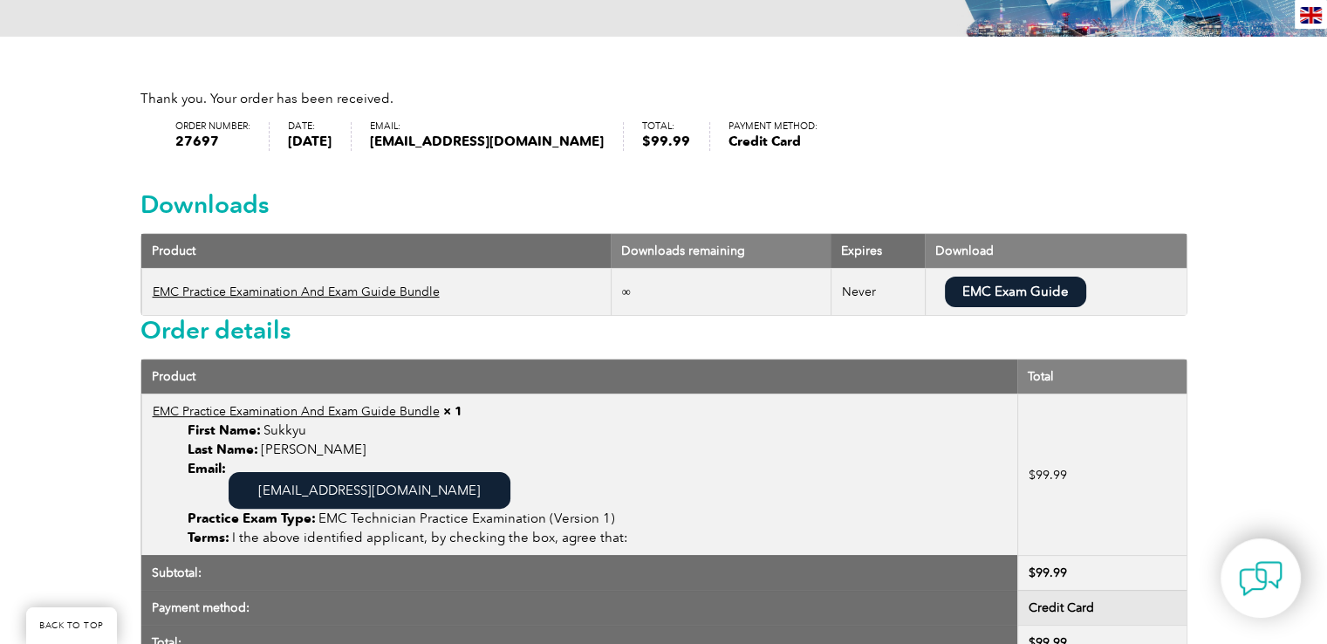
click at [729, 349] on section "Order details Product Total EMC Practice Examination And Exam Guide Bundle × 1 …" at bounding box center [663, 485] width 1047 height 485
click at [551, 470] on p "[EMAIL_ADDRESS][DOMAIN_NAME]" at bounding box center [597, 484] width 819 height 50
click at [1009, 295] on link "EMC Exam Guide" at bounding box center [1015, 292] width 141 height 31
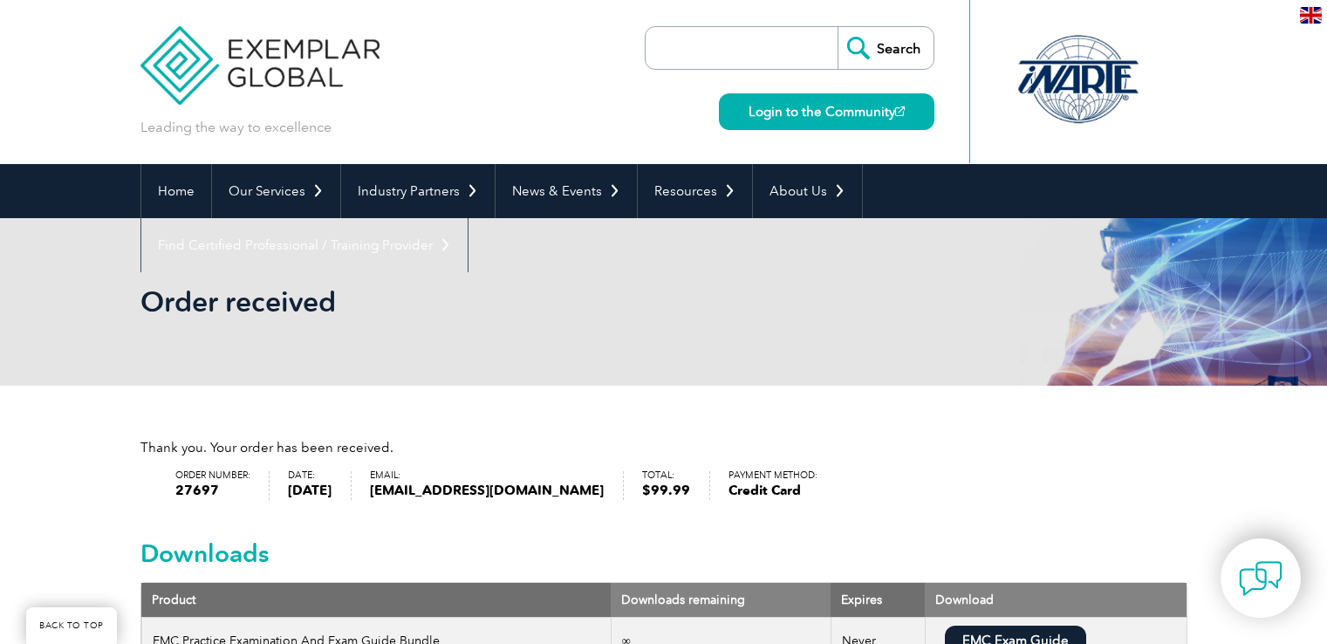
scroll to position [349, 0]
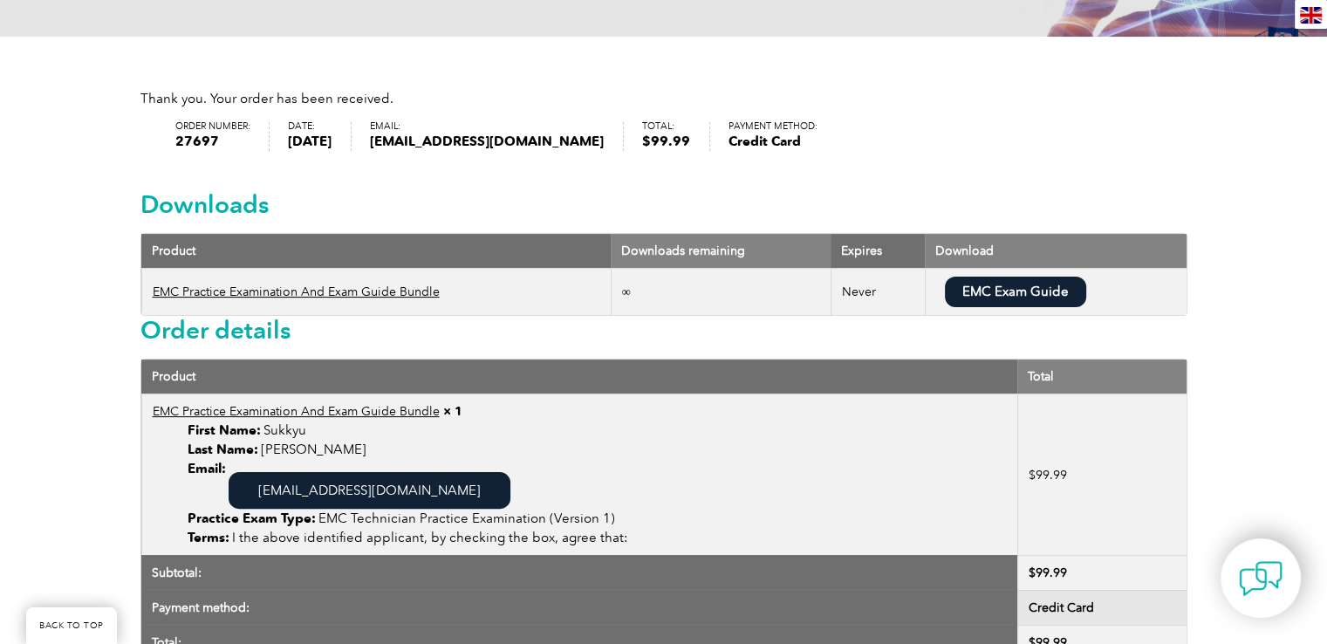
click at [675, 349] on section "Order details Product Total EMC Practice Examination And Exam Guide Bundle × 1 …" at bounding box center [663, 485] width 1047 height 485
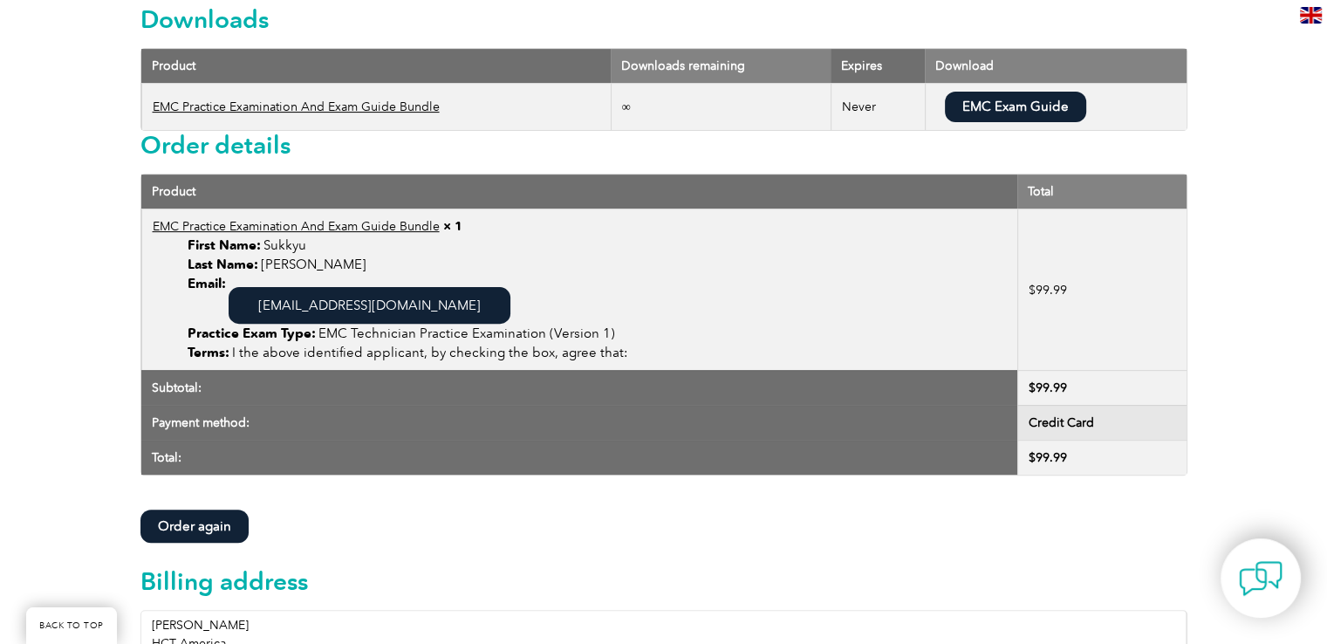
scroll to position [436, 0]
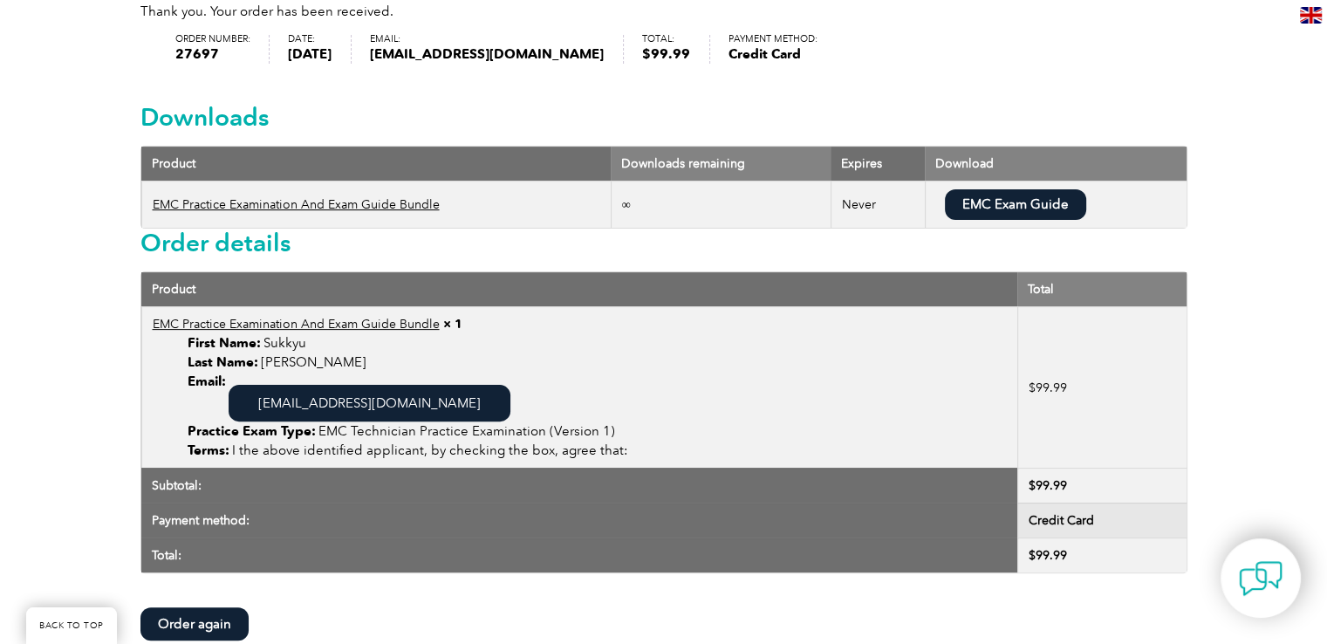
click at [376, 209] on link "EMC Practice Examination And Exam Guide Bundle" at bounding box center [296, 204] width 287 height 15
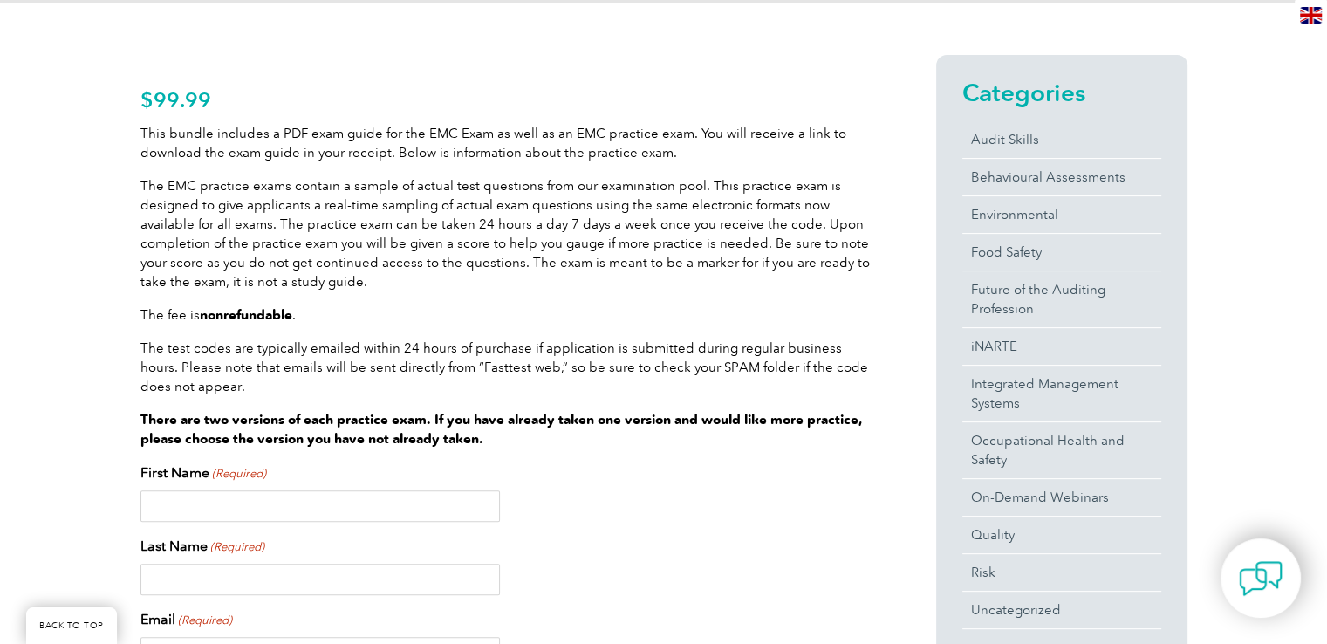
scroll to position [436, 0]
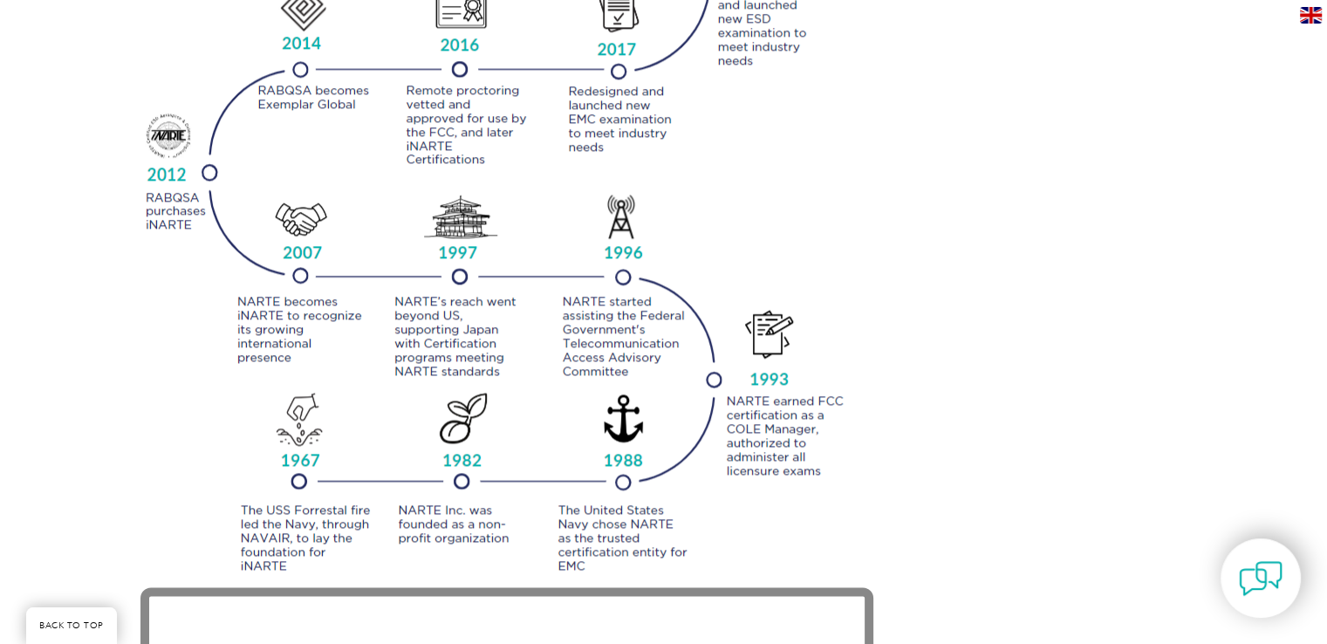
scroll to position [1920, 0]
